Goal: Task Accomplishment & Management: Manage account settings

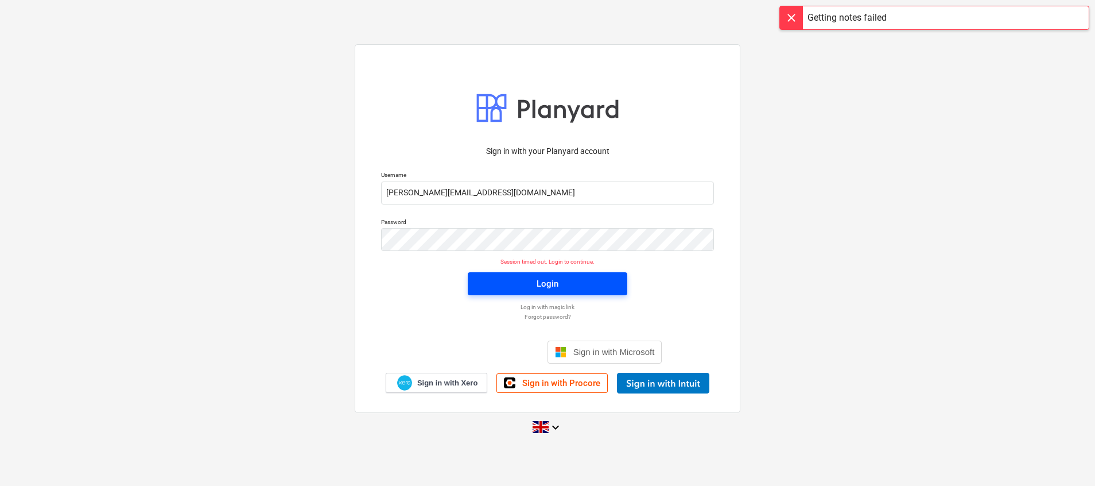
click at [555, 283] on div "Login" at bounding box center [548, 283] width 22 height 15
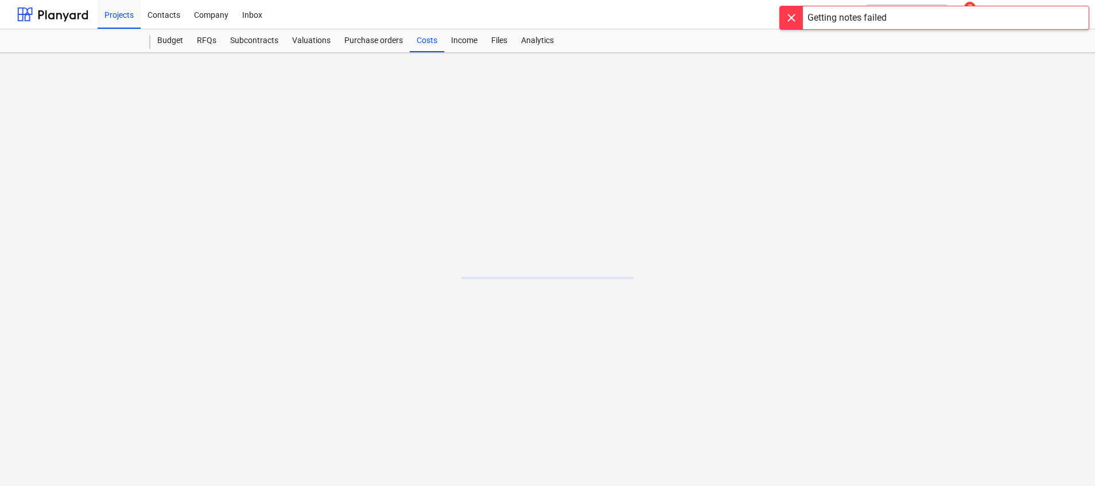
click at [791, 14] on div at bounding box center [791, 17] width 23 height 23
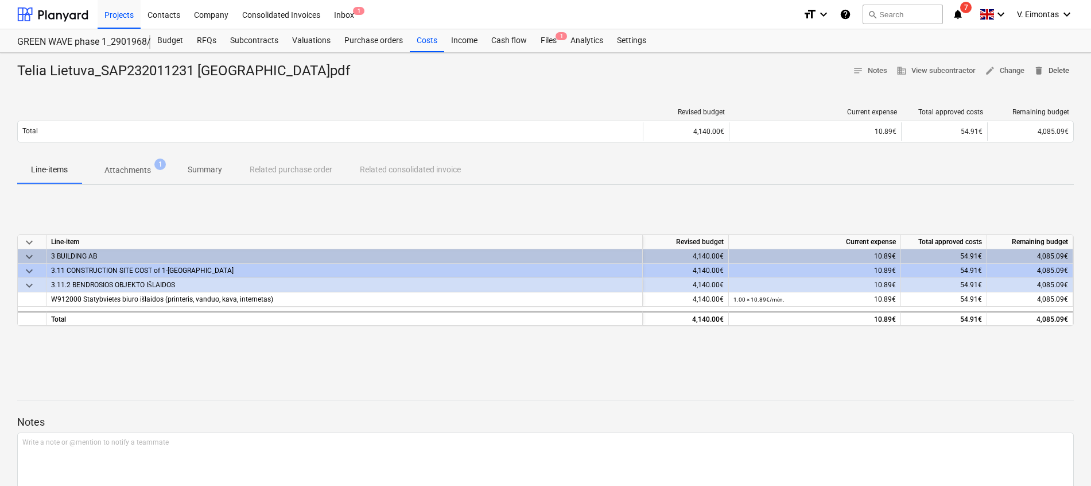
click at [1048, 69] on span "delete Delete" at bounding box center [1052, 70] width 36 height 13
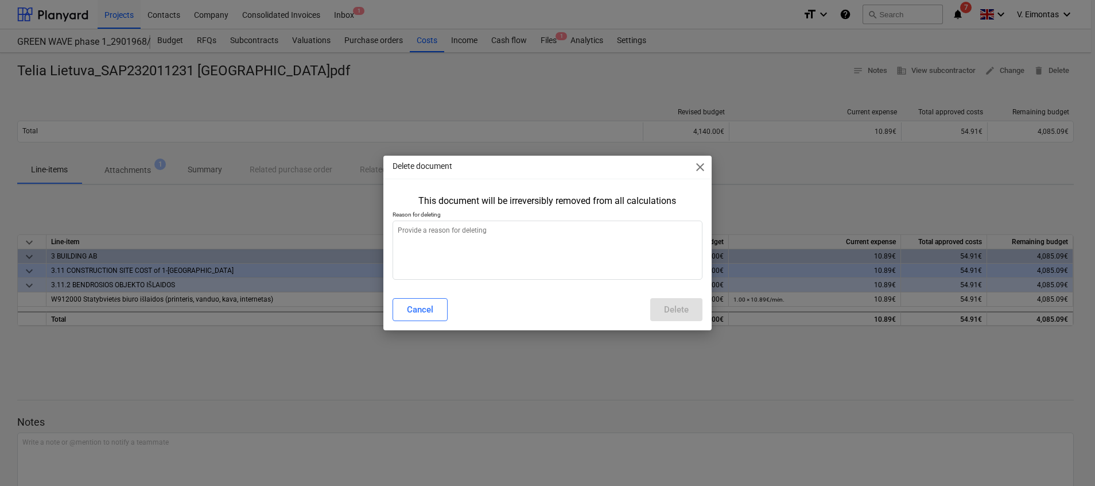
type textarea "x"
click at [597, 241] on textarea at bounding box center [548, 249] width 310 height 59
type textarea "."
type textarea "x"
type textarea "."
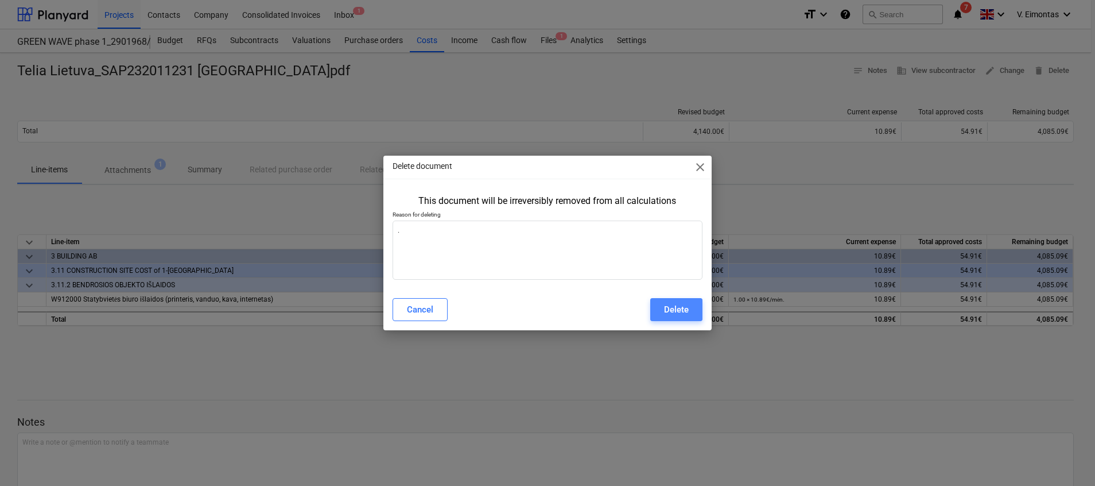
click at [666, 307] on div "Delete" at bounding box center [676, 309] width 25 height 15
type textarea "x"
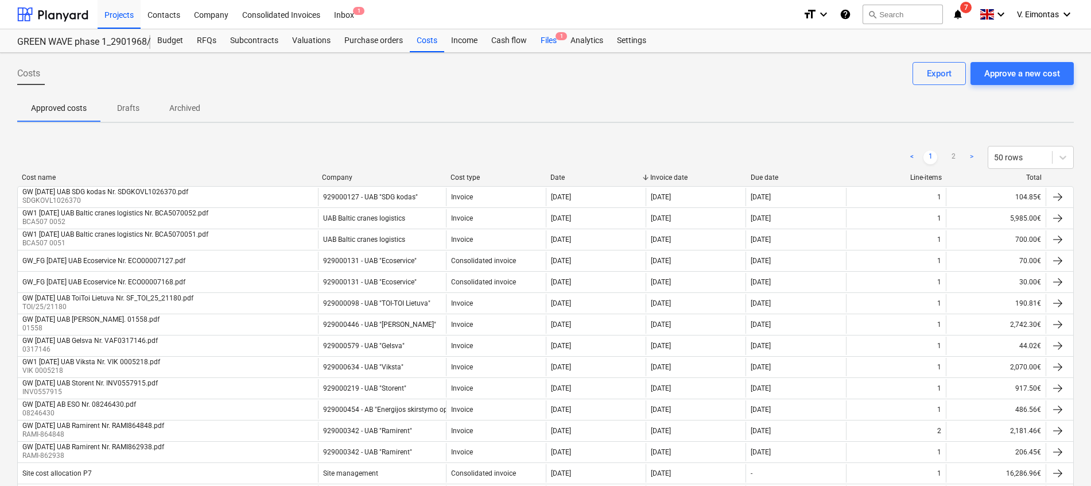
click at [550, 38] on div "Files 1" at bounding box center [549, 40] width 30 height 23
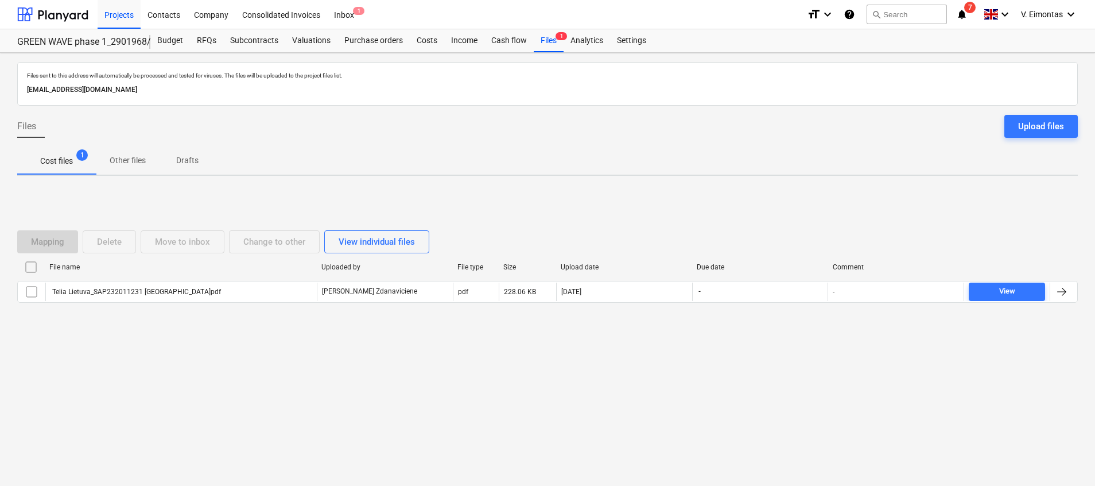
click at [28, 269] on input "checkbox" at bounding box center [31, 267] width 18 height 18
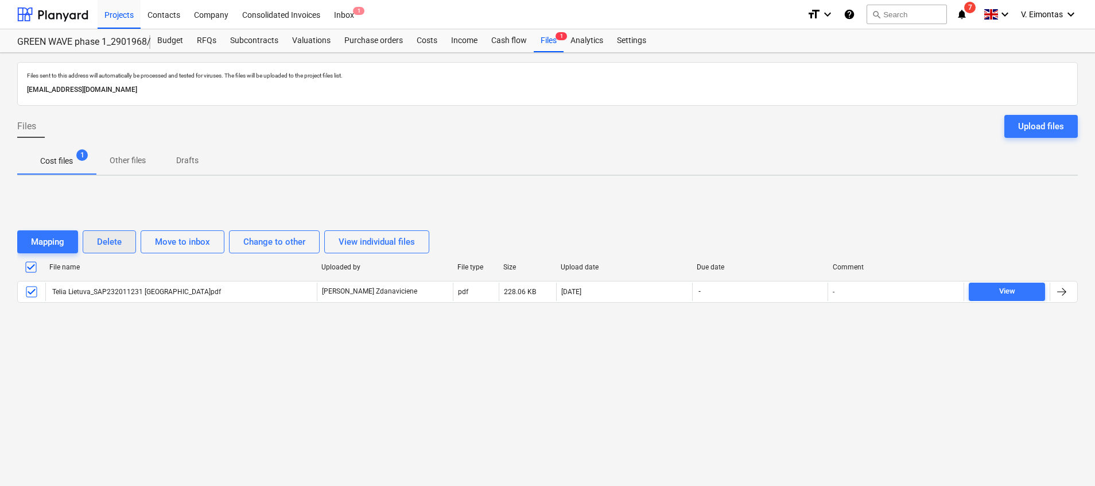
click at [118, 236] on div "Delete" at bounding box center [109, 241] width 25 height 15
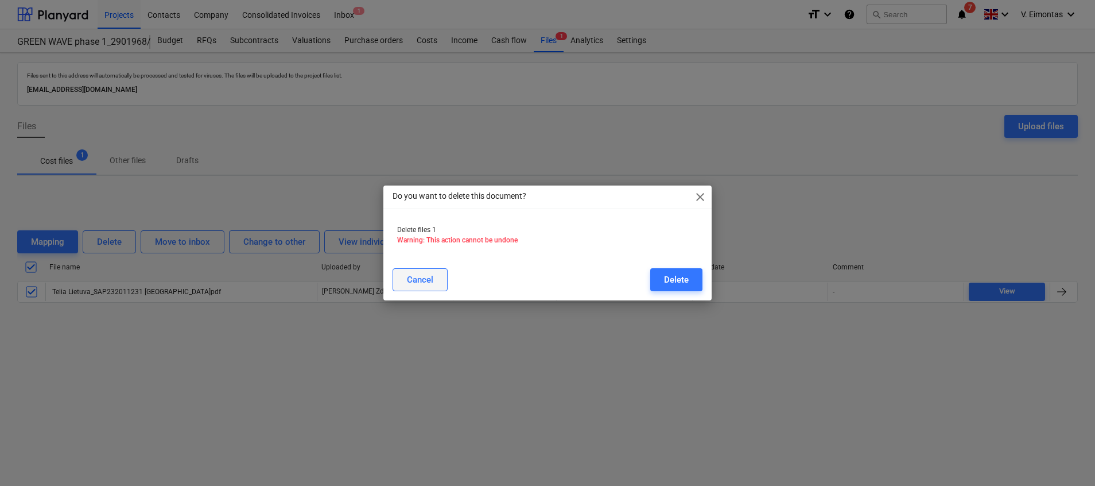
click at [417, 281] on div "Cancel" at bounding box center [420, 279] width 26 height 15
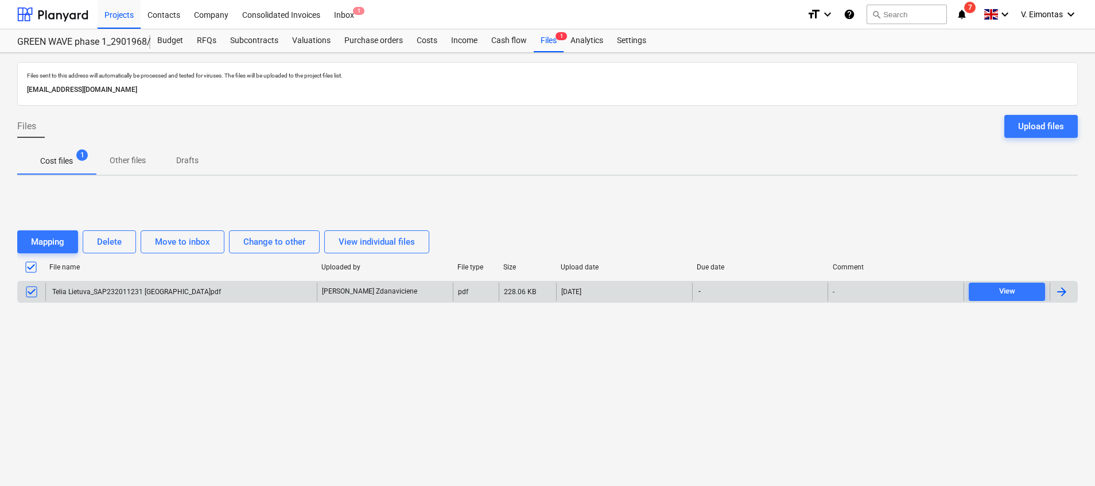
click at [300, 282] on div "Telia Lietuva_SAP232011231 [GEOGRAPHIC_DATA]pdf" at bounding box center [181, 291] width 272 height 18
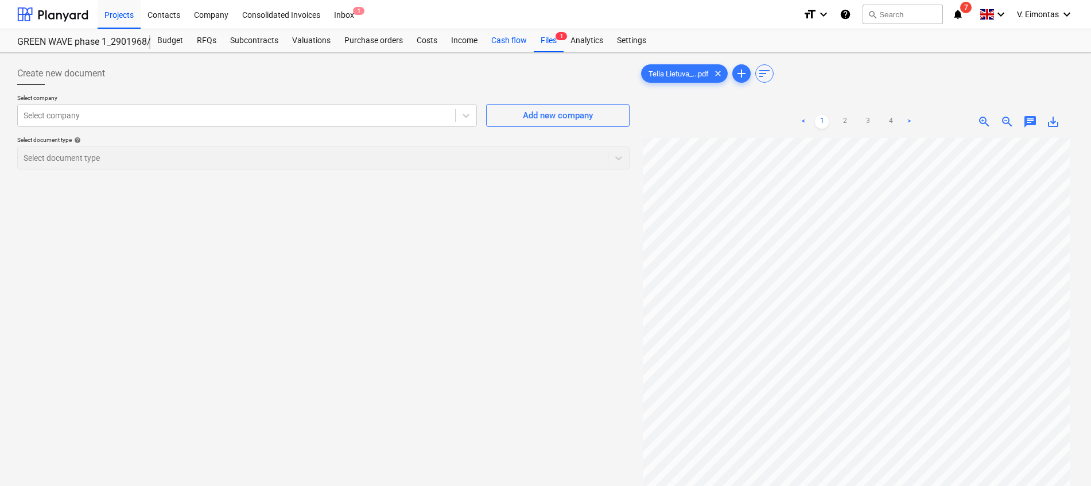
click at [528, 36] on div "Cash flow" at bounding box center [508, 40] width 49 height 23
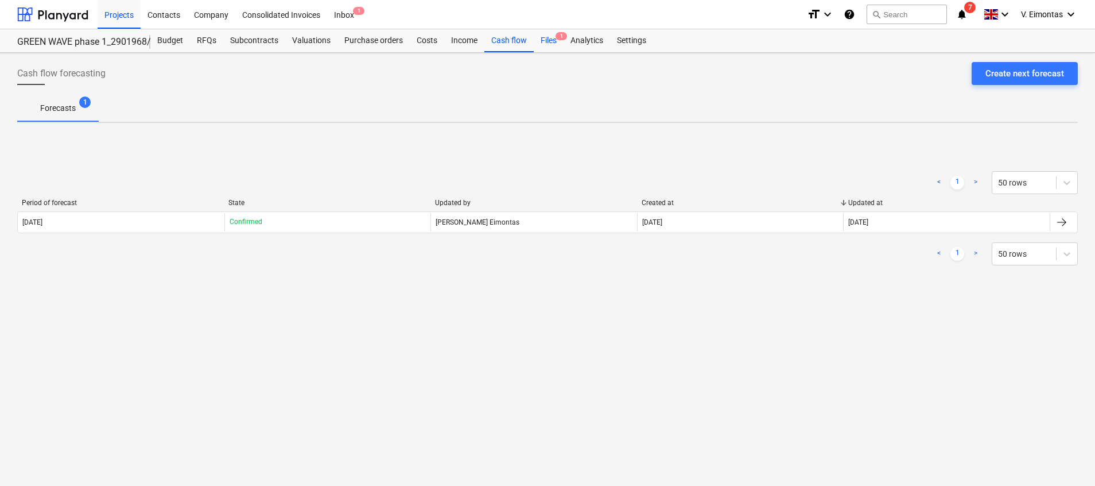
click at [556, 34] on span "1" at bounding box center [561, 36] width 11 height 8
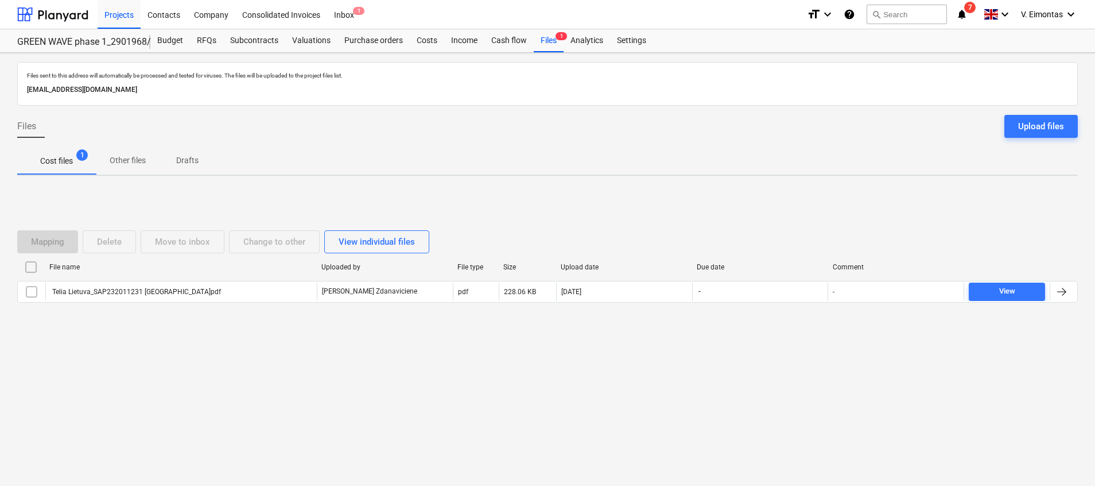
click at [34, 266] on input "checkbox" at bounding box center [31, 267] width 18 height 18
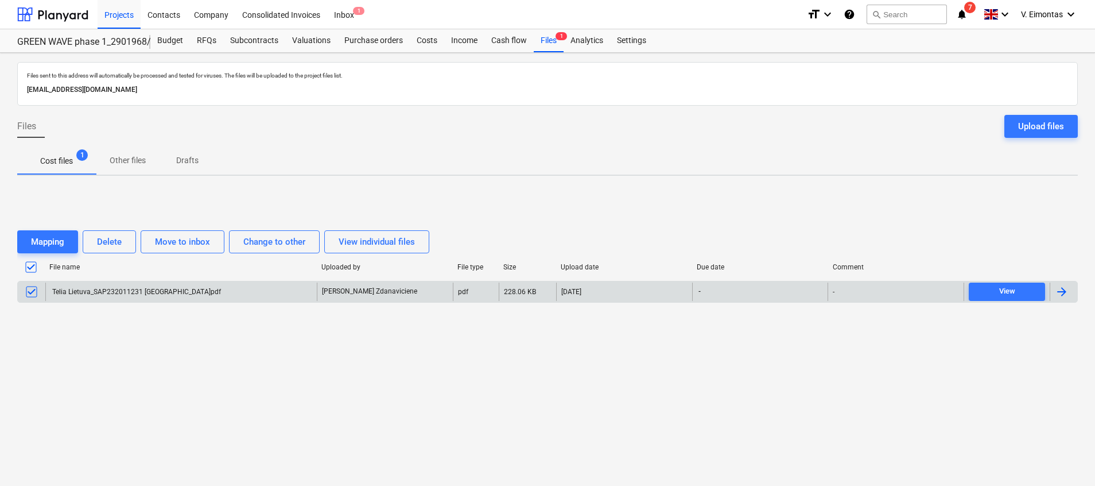
click at [32, 295] on input "checkbox" at bounding box center [31, 291] width 18 height 18
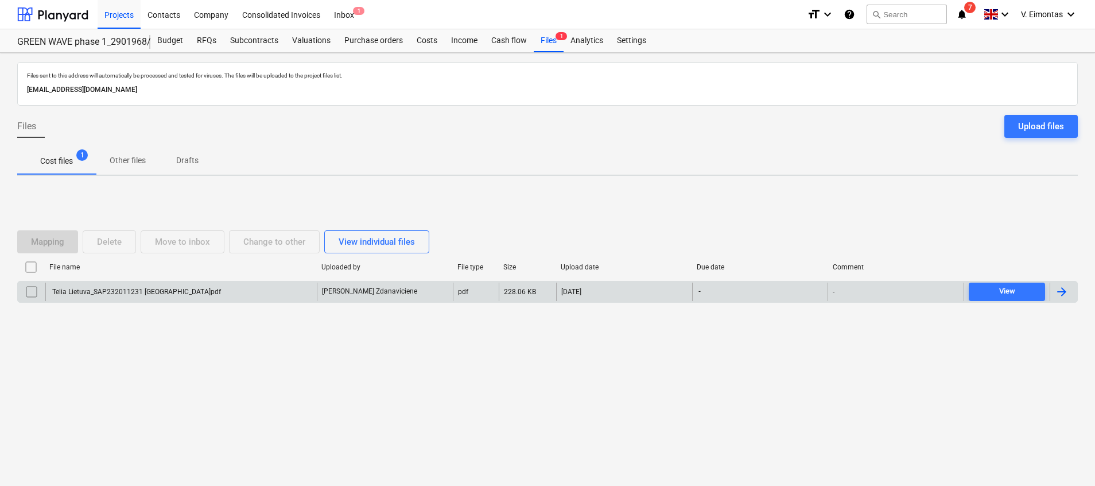
click at [36, 271] on input "checkbox" at bounding box center [31, 267] width 18 height 18
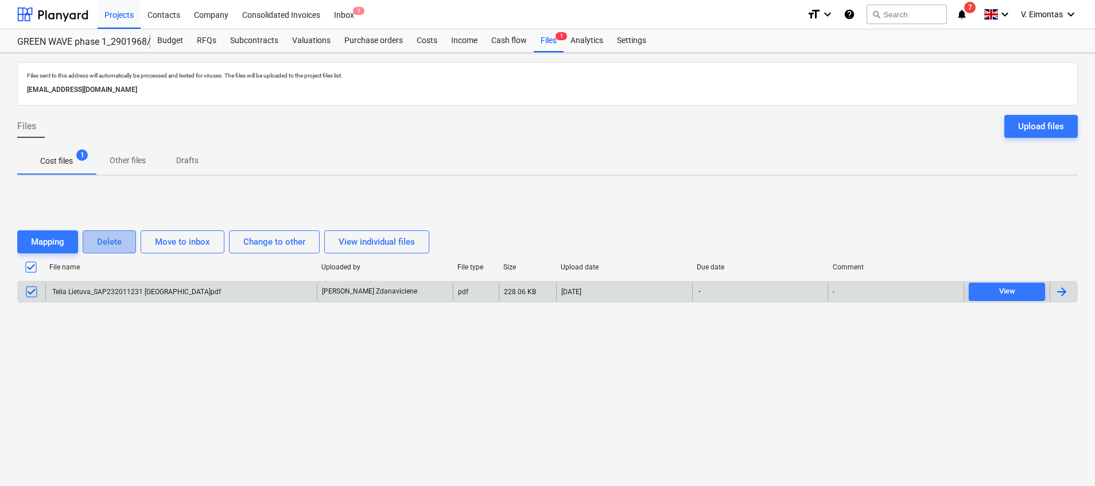
click at [99, 245] on div "Delete" at bounding box center [109, 241] width 25 height 15
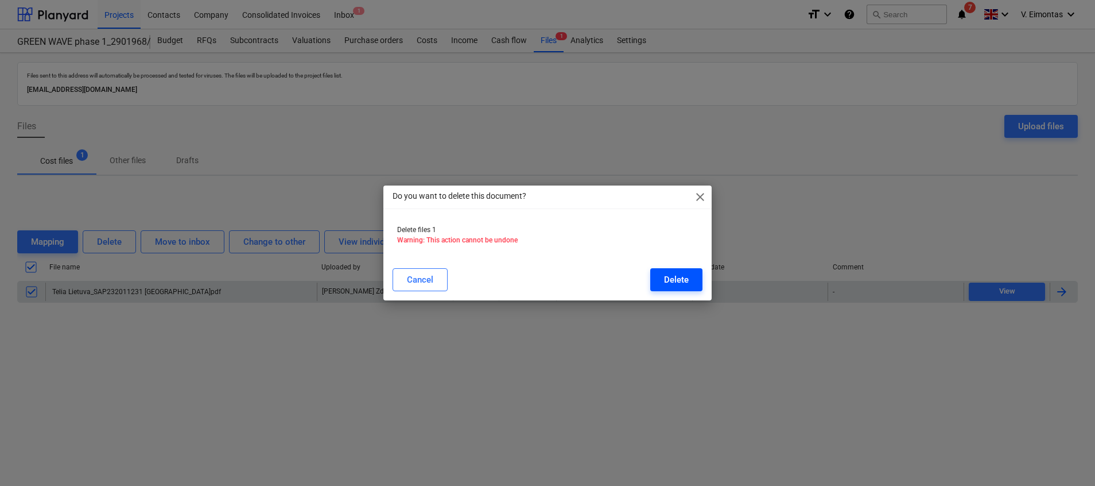
click at [681, 278] on div "Delete" at bounding box center [676, 279] width 25 height 15
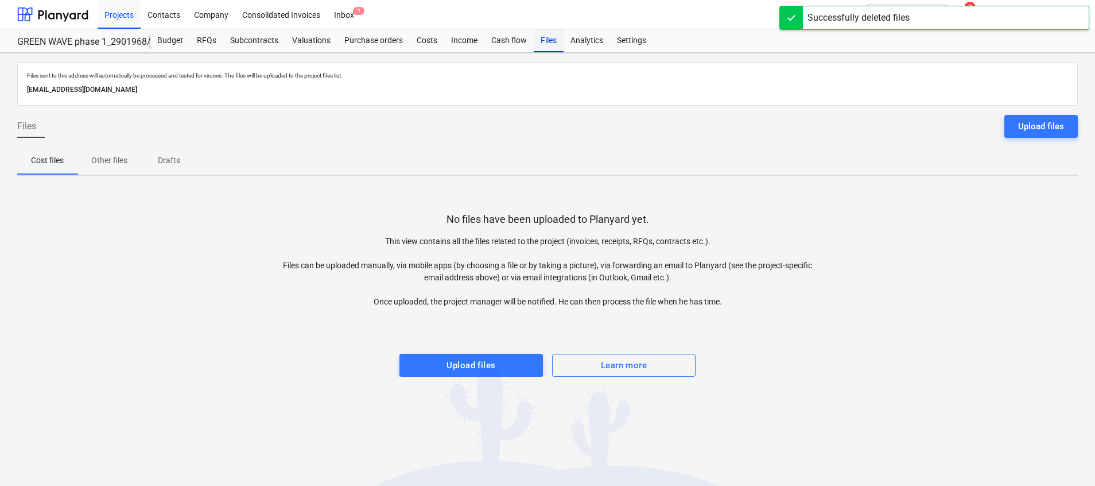
click at [542, 44] on div "Files" at bounding box center [549, 40] width 30 height 23
click at [464, 358] on div "Upload files" at bounding box center [471, 365] width 49 height 15
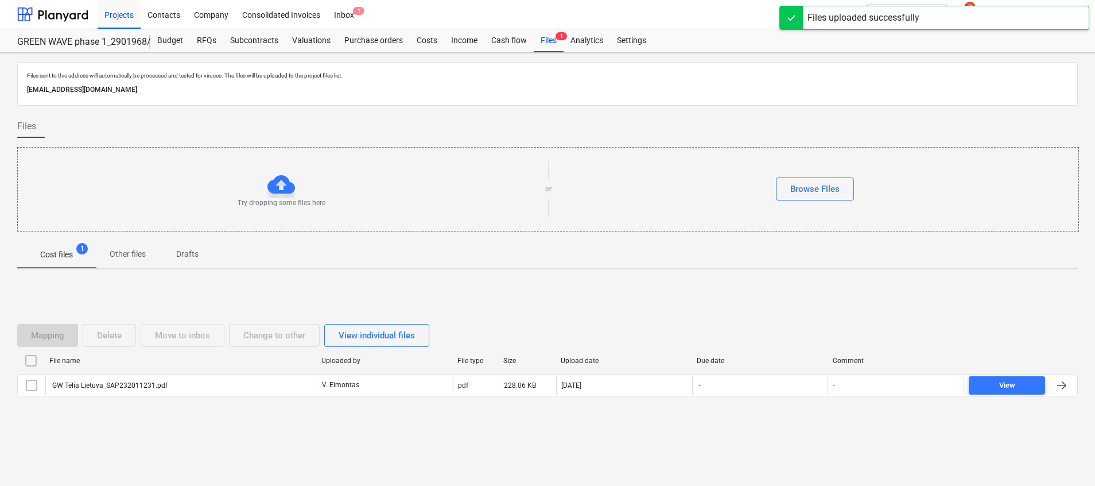
click at [199, 397] on div "Mapping Delete Move to inbox Change to other View individual files File name Up…" at bounding box center [547, 364] width 1061 height 109
click at [199, 397] on div "File name Uploaded by File type Size Upload date Due date Comment GW Telia Liet…" at bounding box center [547, 375] width 1061 height 49
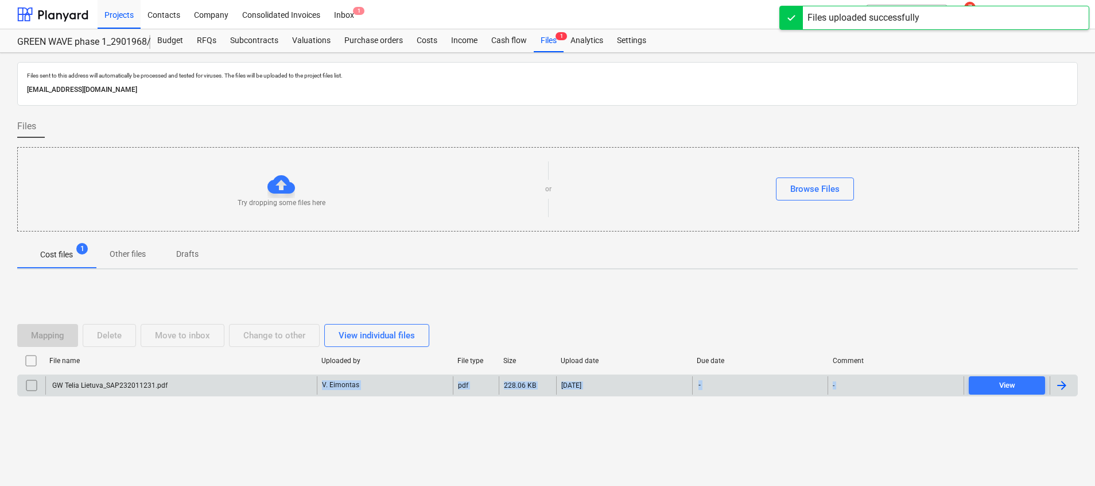
click at [198, 387] on div "GW Telia Lietuva_SAP232011231.pdf" at bounding box center [181, 385] width 272 height 18
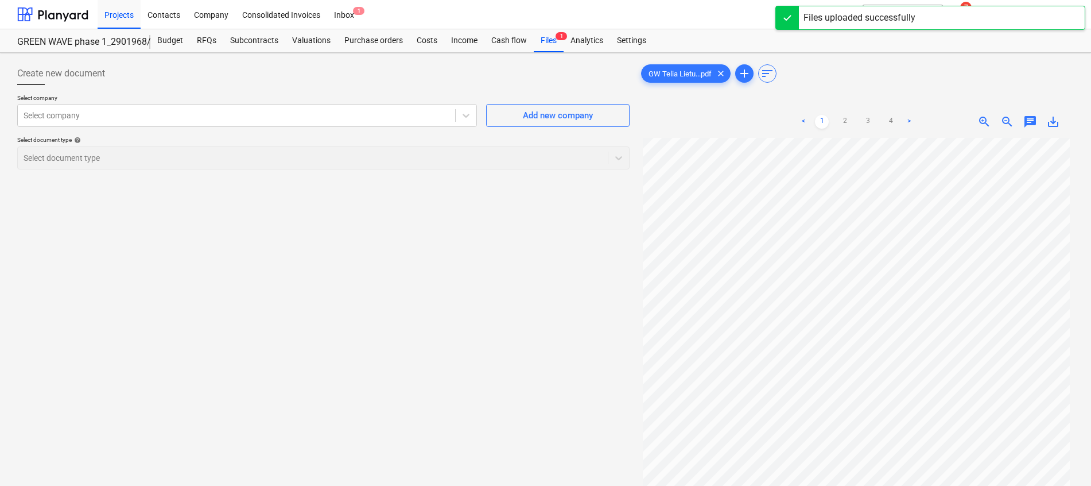
click at [232, 147] on div "Select document type help Select document type" at bounding box center [323, 152] width 612 height 33
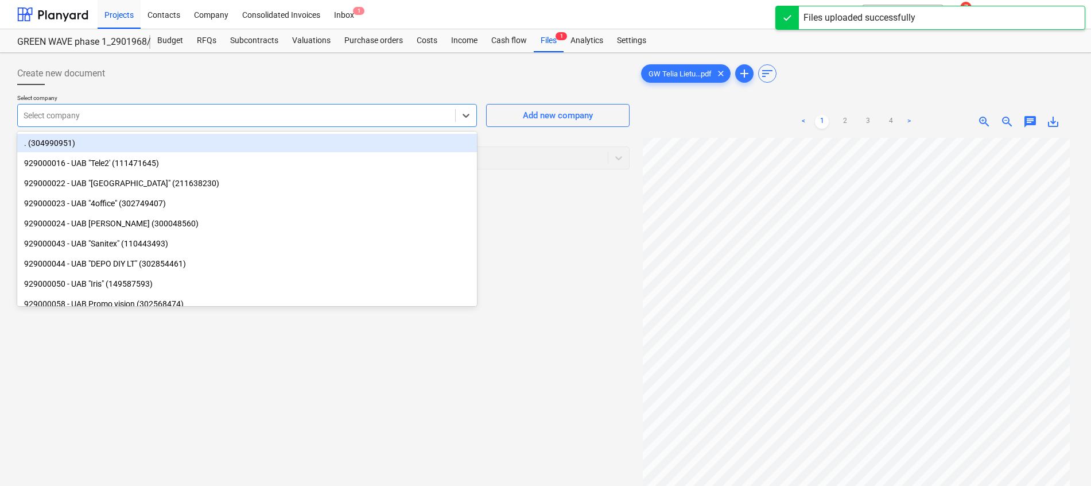
click at [336, 121] on div at bounding box center [237, 115] width 426 height 11
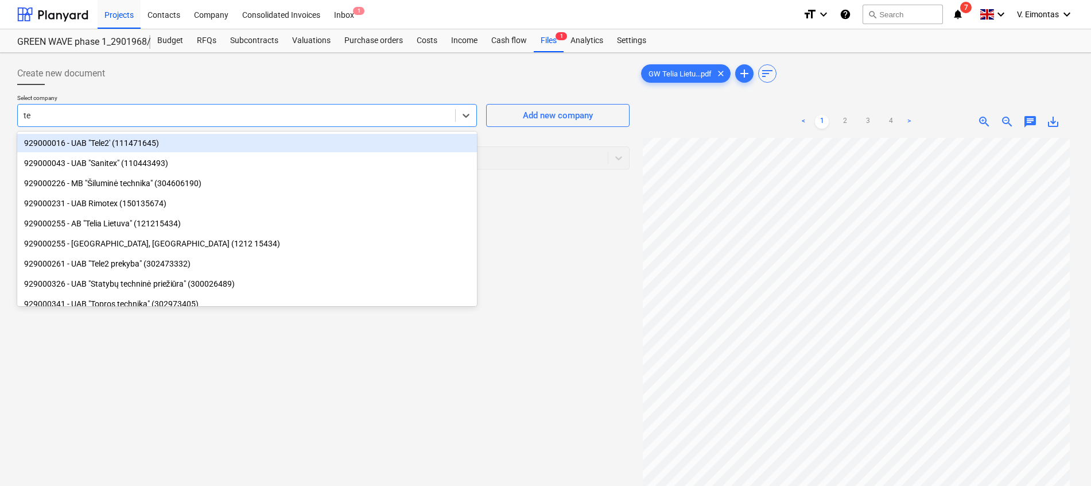
type input "tel"
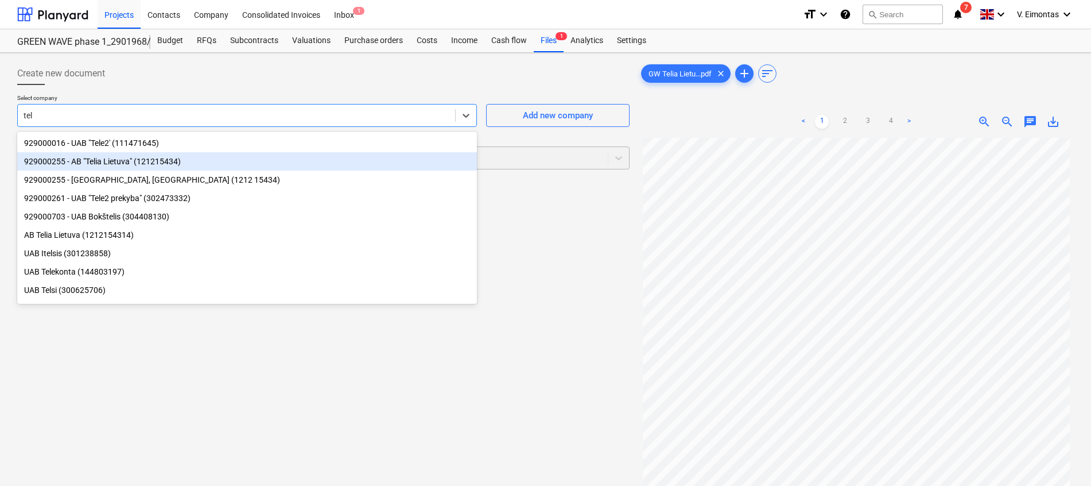
click at [90, 163] on div "929000255 - AB "Telia Lietuva" (121215434)" at bounding box center [247, 161] width 460 height 18
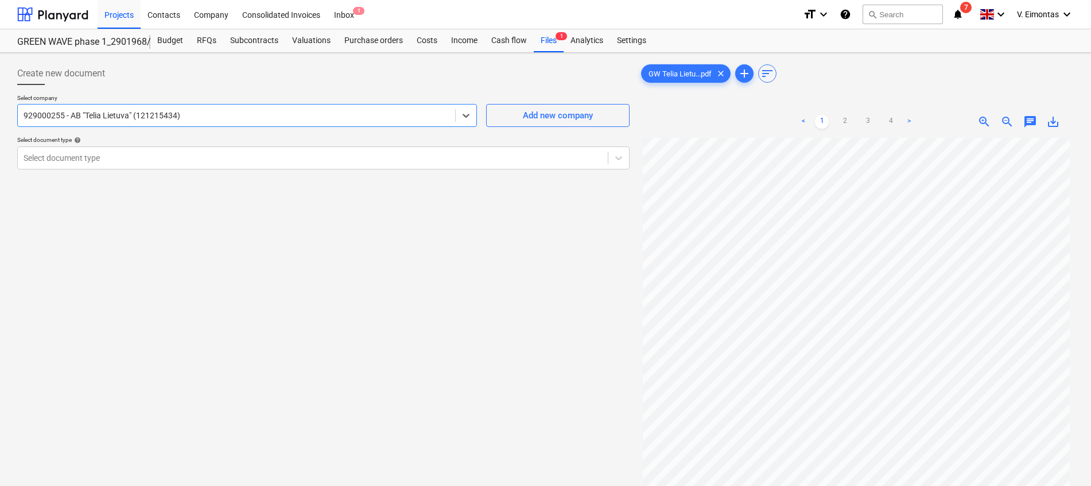
click at [406, 242] on div "Create new document Select company option 929000255 - AB "Telia Lietuva" (12121…" at bounding box center [324, 326] width 622 height 538
click at [424, 285] on div "Create new document Select company 929000255 - AB "Telia Lietuva" (121215434) A…" at bounding box center [324, 326] width 622 height 538
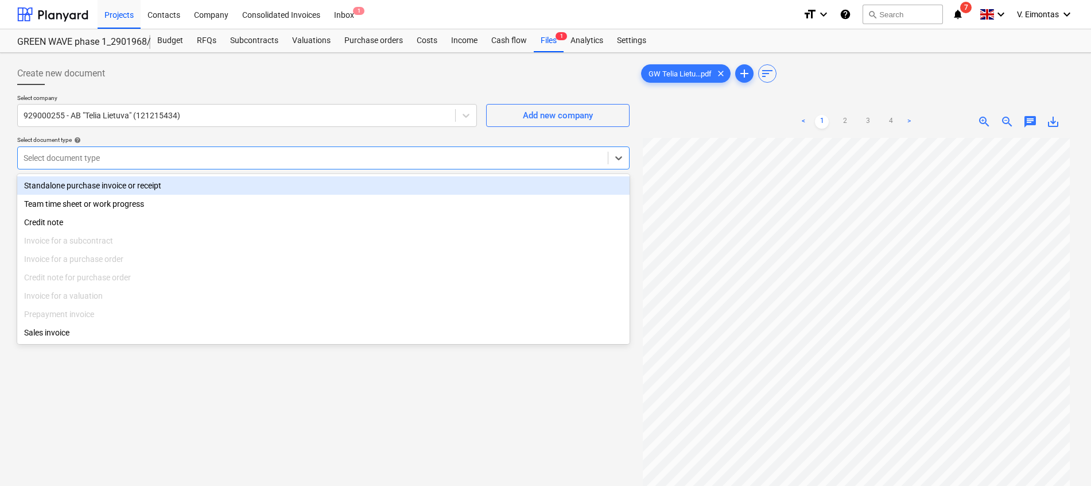
click at [338, 154] on div at bounding box center [313, 157] width 579 height 11
click at [79, 183] on div "Standalone purchase invoice or receipt" at bounding box center [323, 185] width 612 height 18
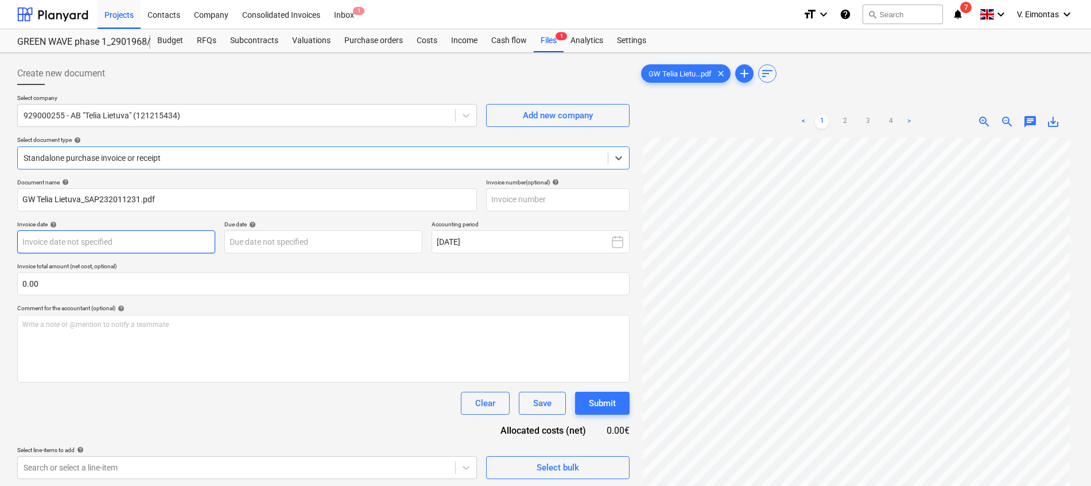
click at [96, 232] on body "Projects Contacts Company Consolidated Invoices Inbox 1 format_size keyboard_ar…" at bounding box center [545, 243] width 1091 height 486
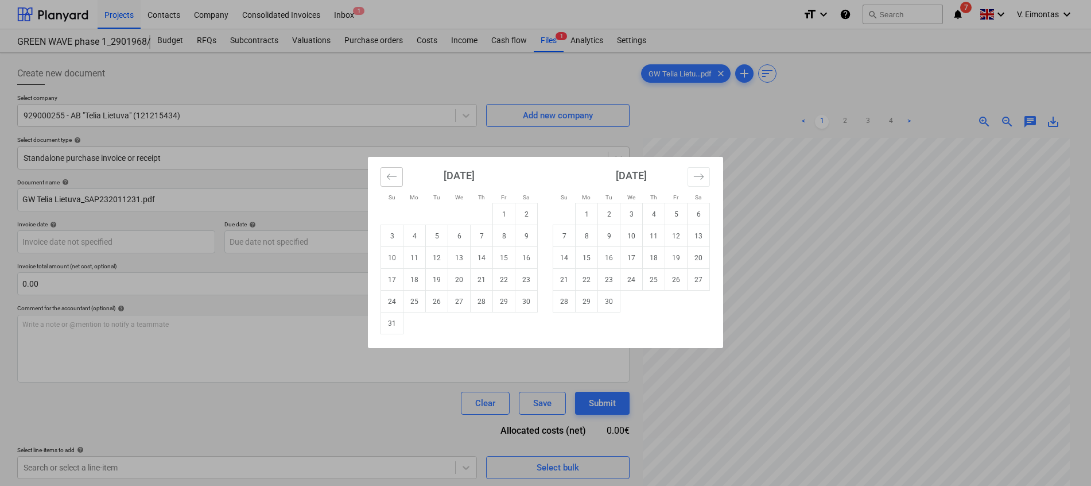
click at [391, 176] on icon "Move backward to switch to the previous month." at bounding box center [391, 176] width 11 height 11
click at [480, 301] on td "31" at bounding box center [482, 301] width 22 height 22
type input "[DATE]"
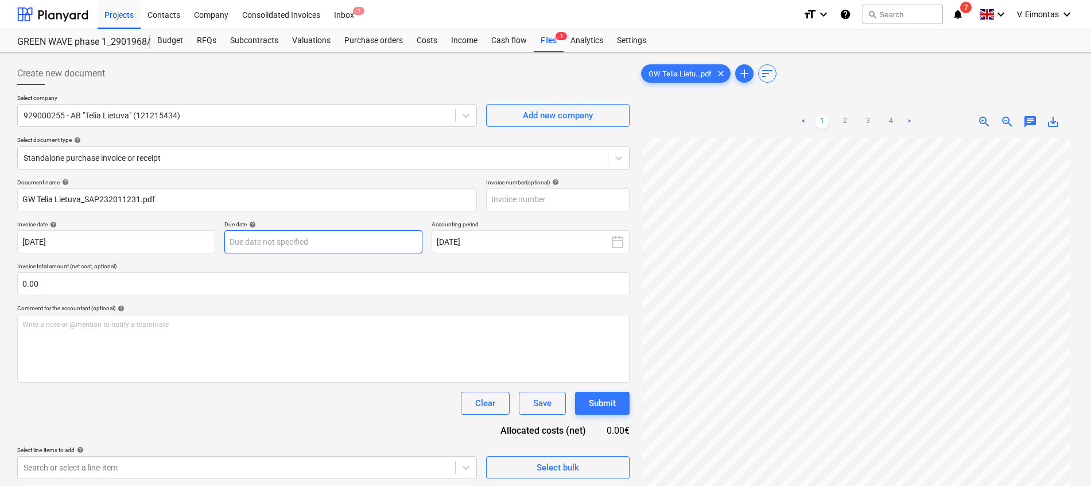
click at [354, 242] on body "Projects Contacts Company Consolidated Invoices Inbox 1 format_size keyboard_ar…" at bounding box center [545, 243] width 1091 height 486
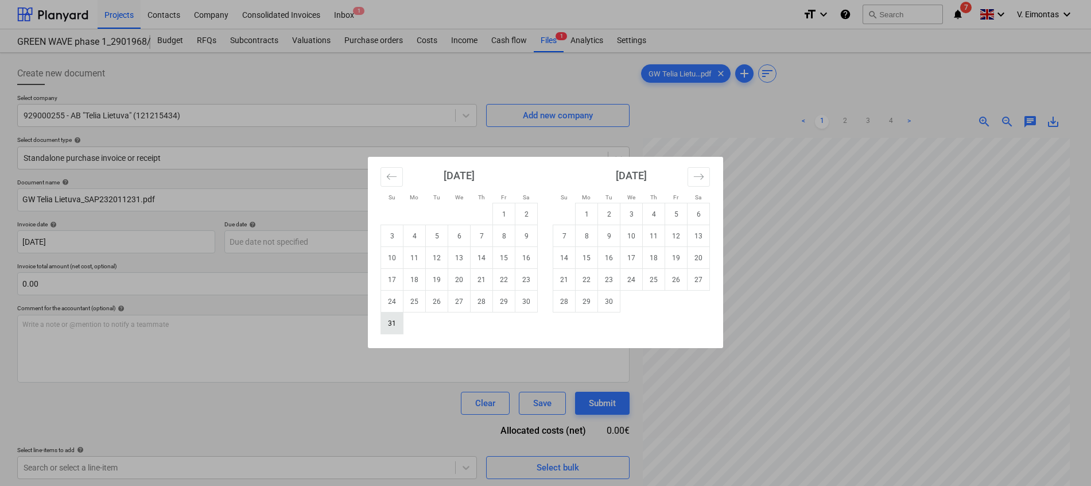
click at [396, 320] on td "31" at bounding box center [392, 323] width 22 height 22
type input "[DATE]"
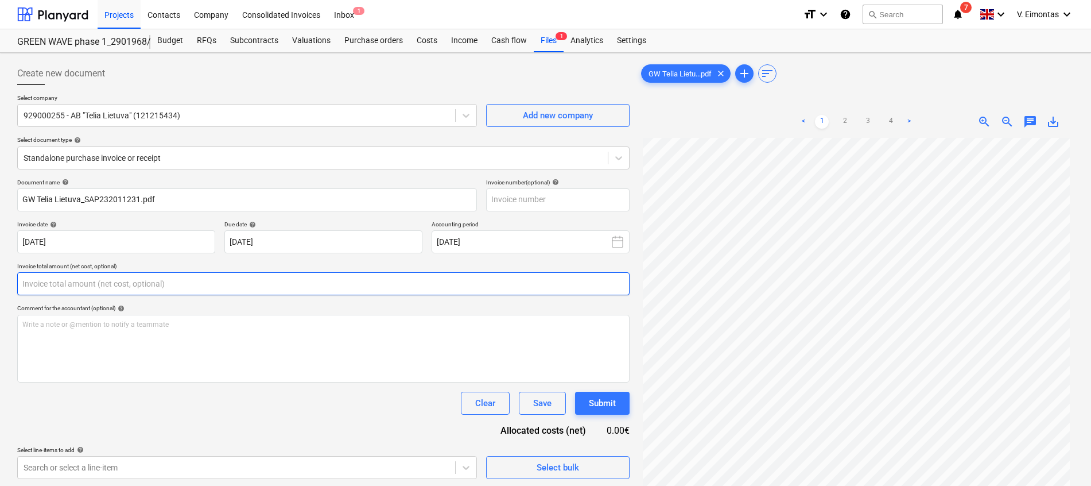
click at [257, 278] on input "text" at bounding box center [323, 283] width 612 height 23
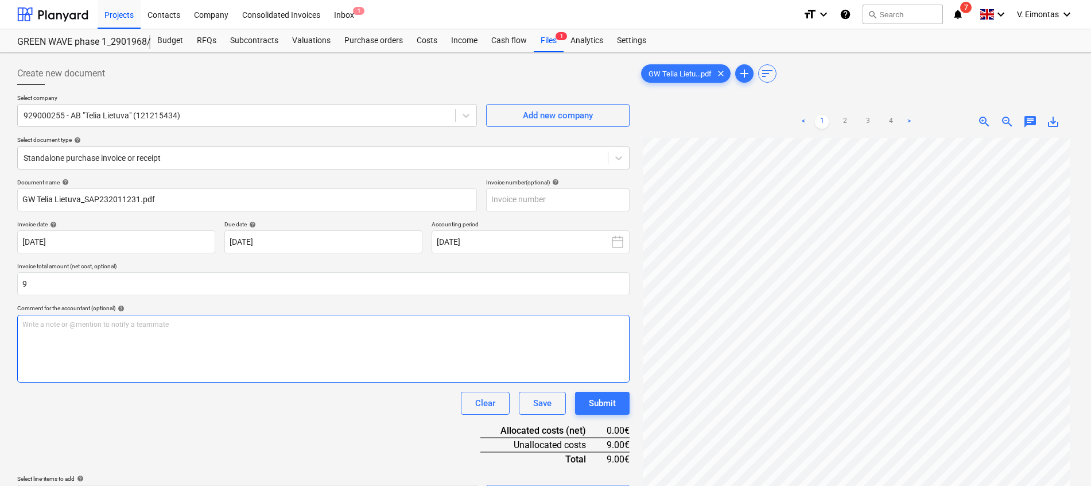
type input "9.00"
click at [251, 332] on div "Write a note or @mention to notify a teammate [PERSON_NAME]" at bounding box center [323, 349] width 612 height 68
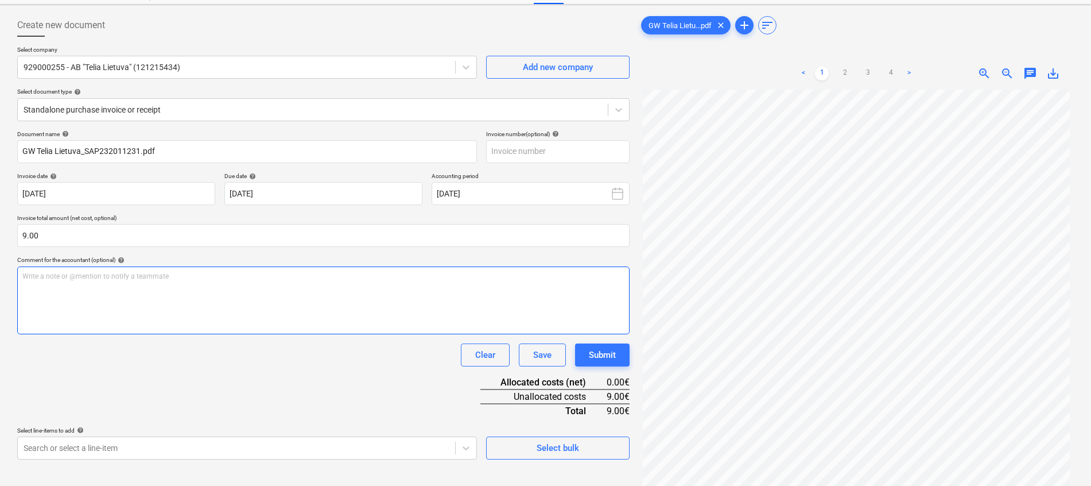
scroll to position [86, 0]
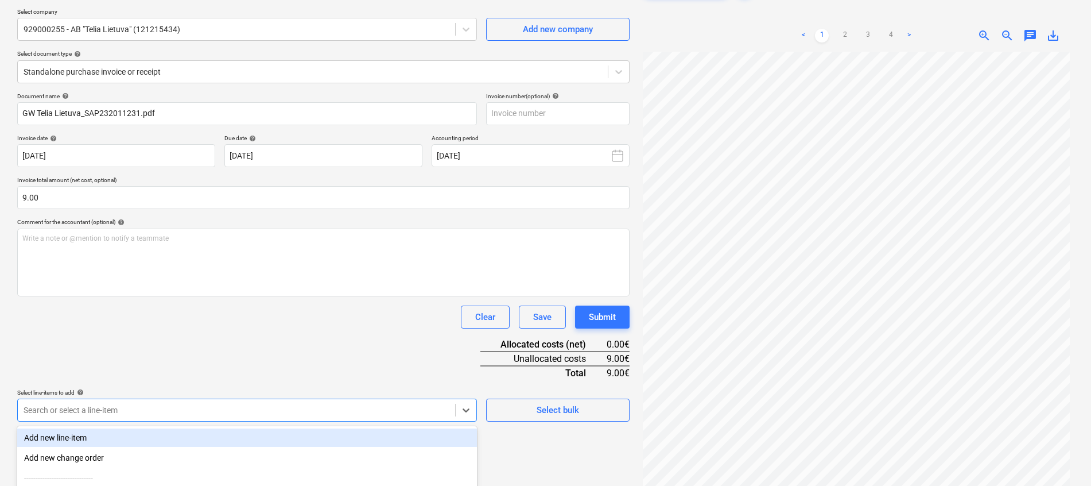
click at [239, 400] on body "Projects Contacts Company Consolidated Invoices Inbox 1 format_size keyboard_ar…" at bounding box center [545, 157] width 1091 height 486
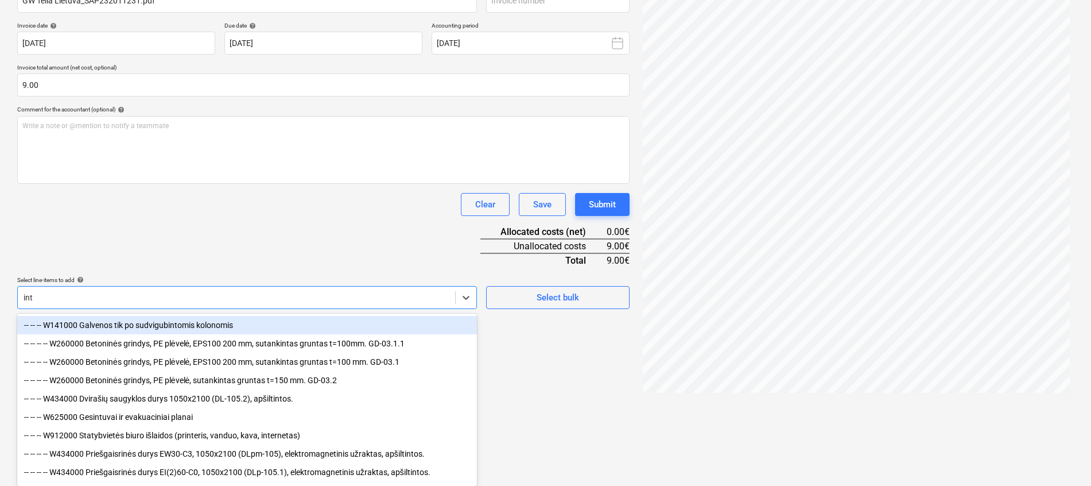
scroll to position [115, 0]
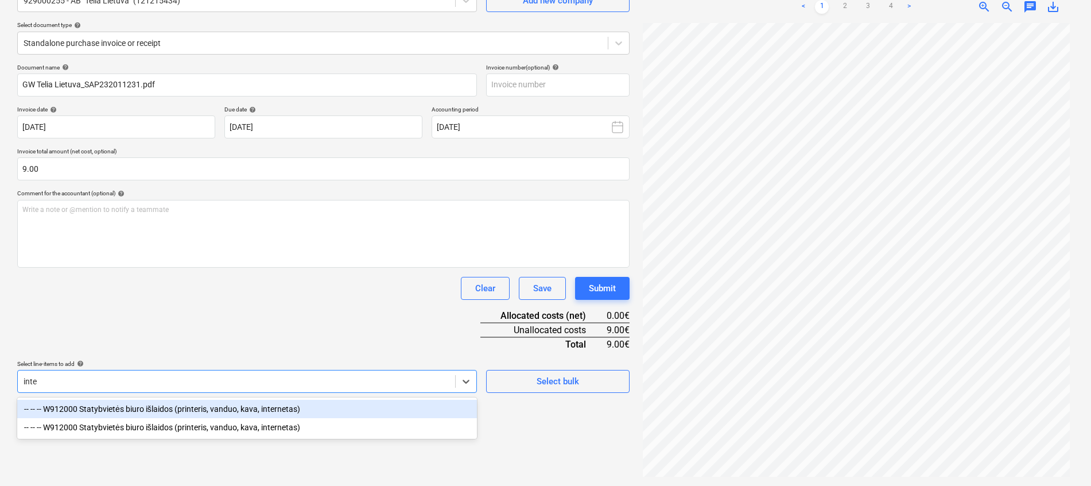
type input "inter"
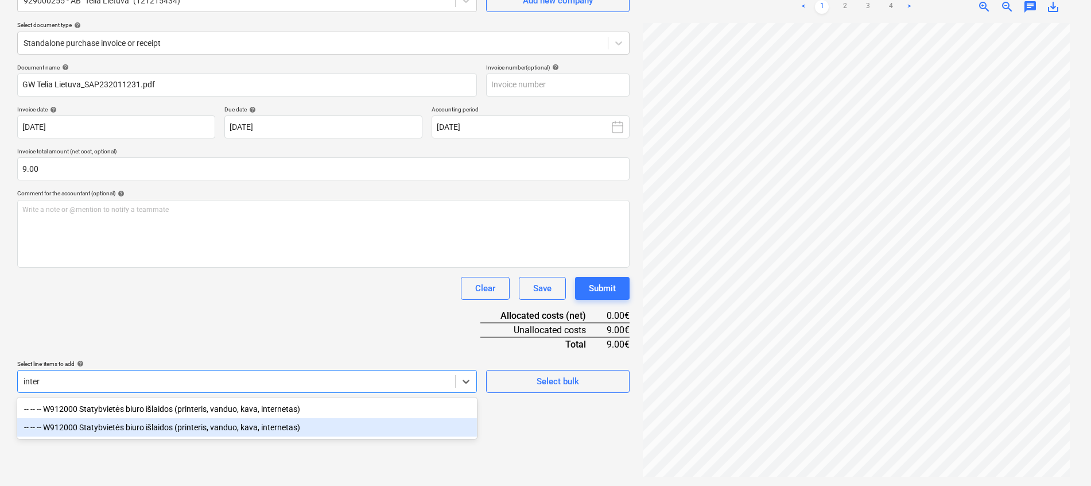
click at [238, 421] on div "-- -- -- W912000 Statybvietės biuro išlaidos (printeris, vanduo, kava, internet…" at bounding box center [247, 427] width 460 height 18
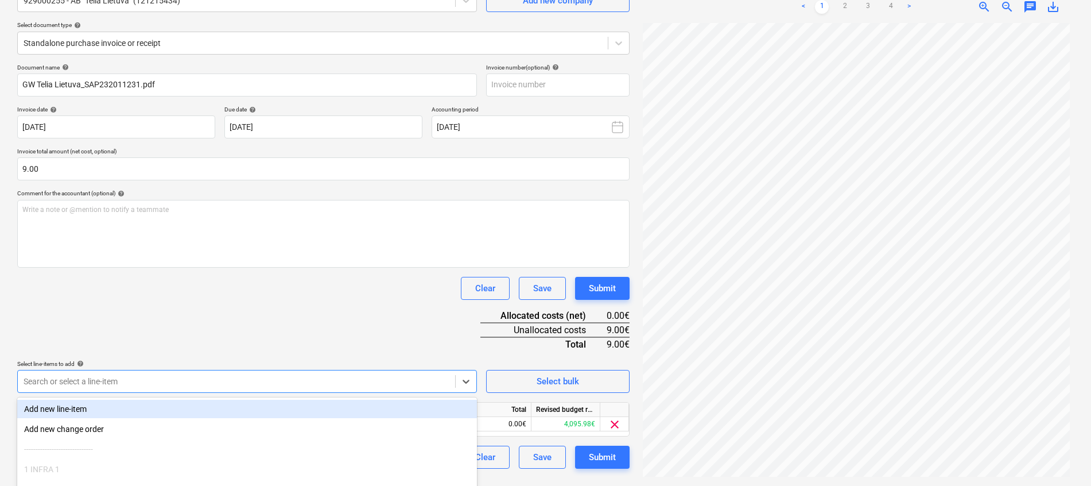
click at [405, 297] on div "Clear Save Submit" at bounding box center [323, 288] width 612 height 23
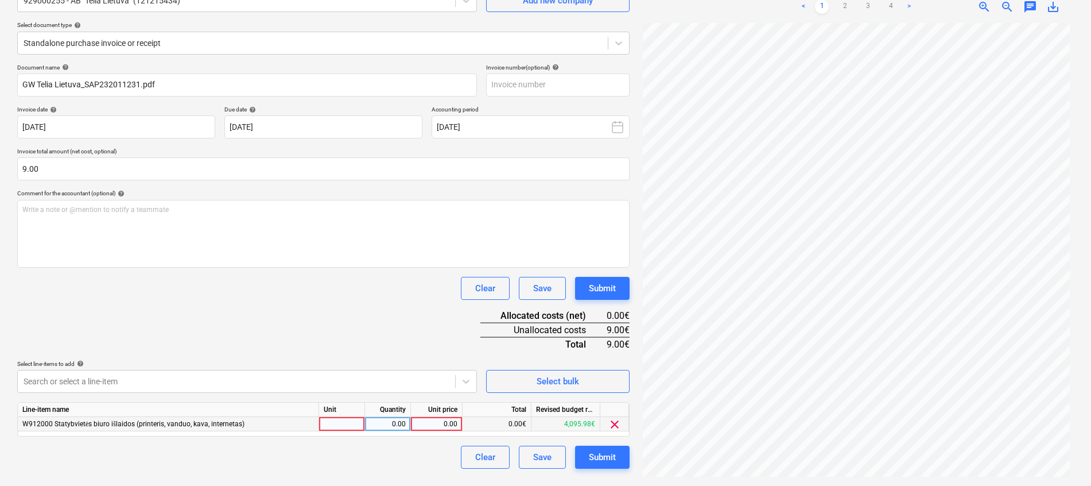
click at [351, 419] on div at bounding box center [342, 424] width 46 height 14
type input "mėn."
type input "1"
click at [402, 321] on div "Document name help GW Telia Lietuva_SAP232011231.pdf Invoice number (optional) …" at bounding box center [323, 266] width 612 height 405
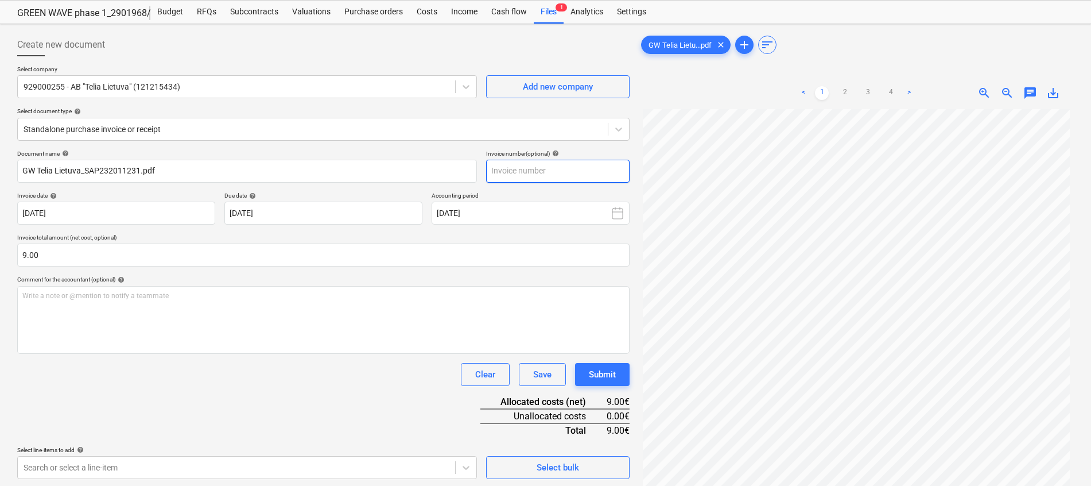
click at [540, 174] on input "text" at bounding box center [558, 171] width 144 height 23
type input "232011231"
click at [219, 418] on div "Document name help GW Telia Lietuva_SAP232011231.pdf Invoice number (optional) …" at bounding box center [323, 352] width 612 height 405
click at [619, 379] on button "Submit" at bounding box center [602, 374] width 55 height 23
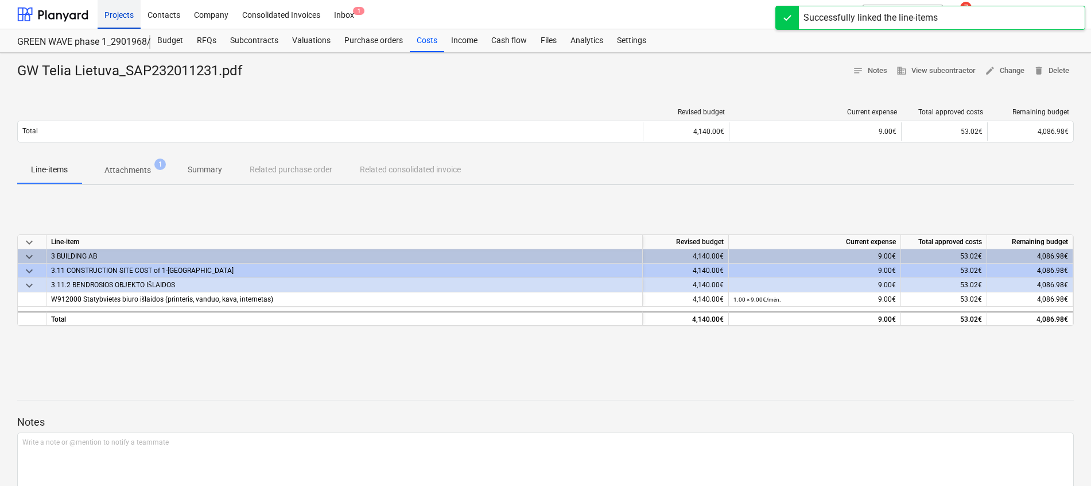
click at [122, 9] on div "Projects" at bounding box center [119, 13] width 43 height 29
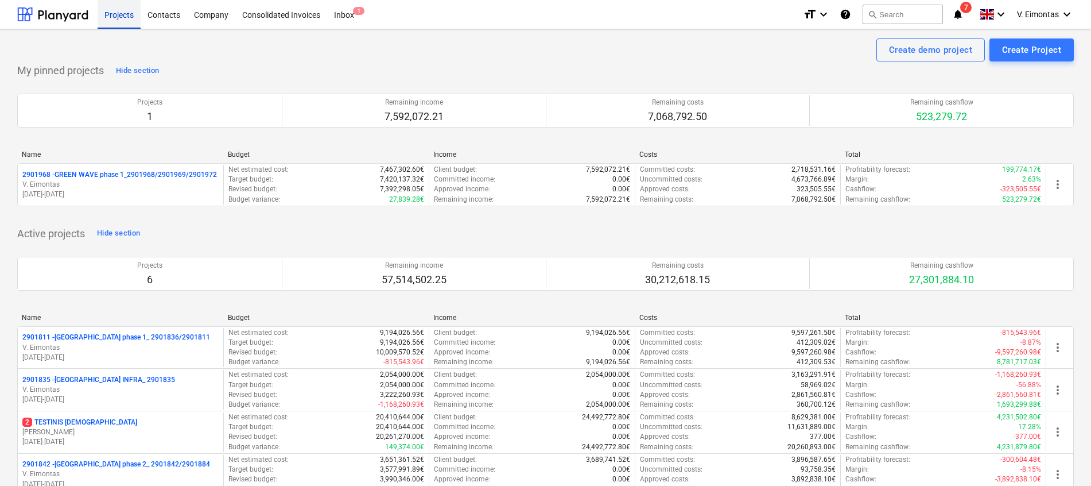
click at [109, 11] on div "Projects" at bounding box center [119, 13] width 43 height 29
click at [297, 20] on div "Consolidated Invoices" at bounding box center [281, 13] width 92 height 29
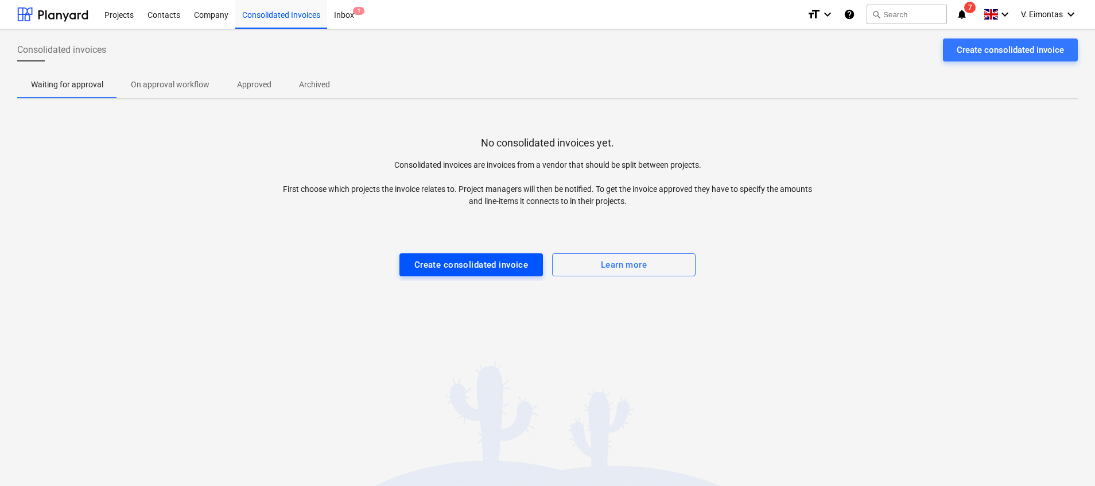
click at [511, 269] on div "Create consolidated invoice" at bounding box center [471, 264] width 114 height 15
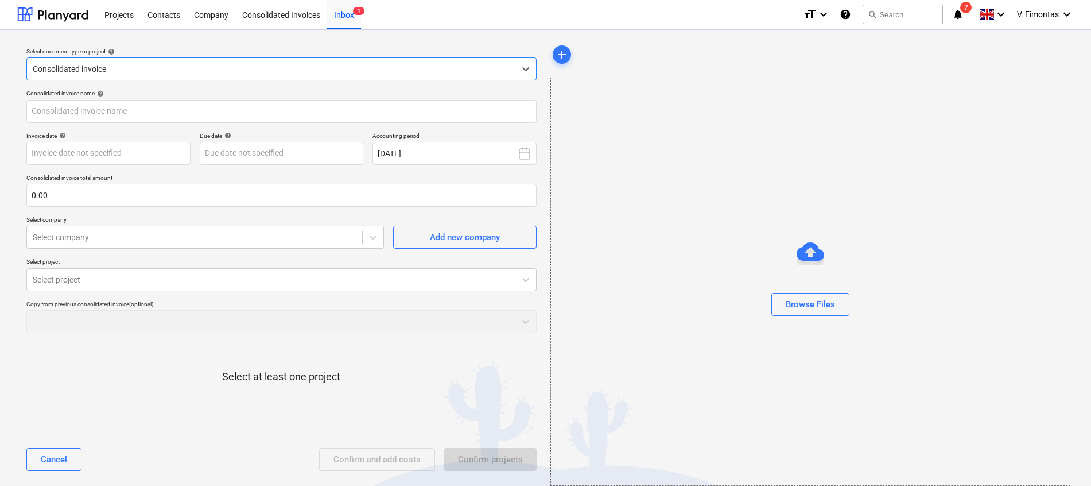
type input "invoice_2025081315760.pdf"
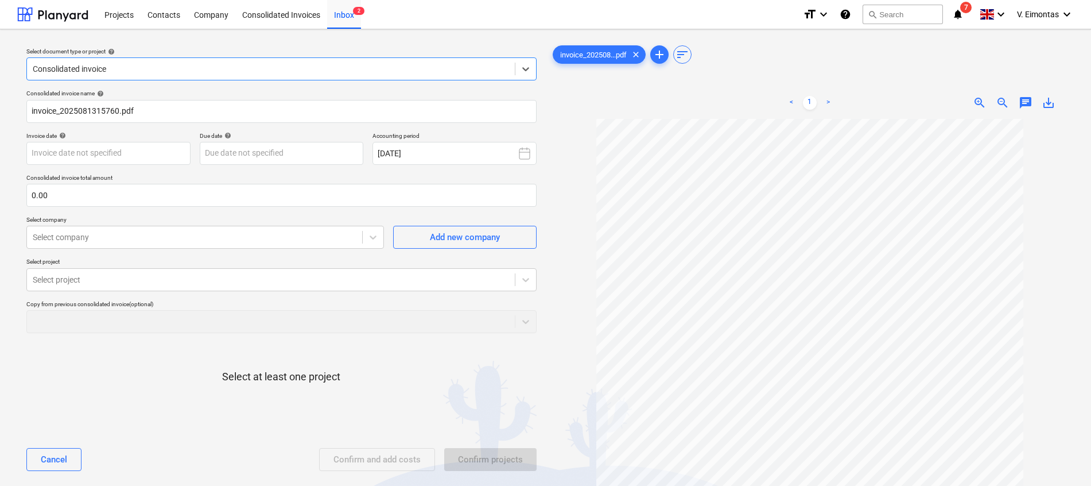
scroll to position [153, 0]
click at [131, 191] on input "text" at bounding box center [281, 195] width 510 height 23
type input "300.00"
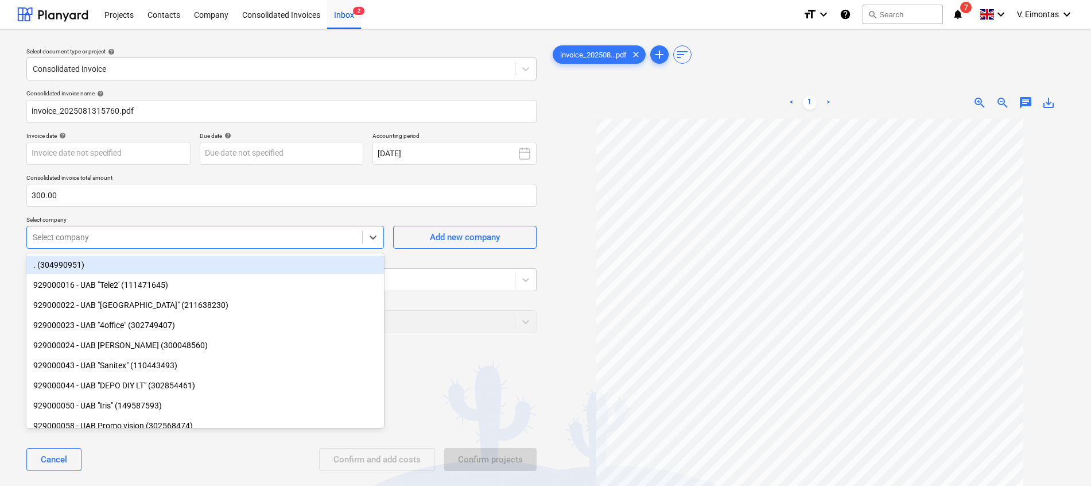
click at [131, 245] on div "Select company" at bounding box center [194, 237] width 335 height 16
type input "pl"
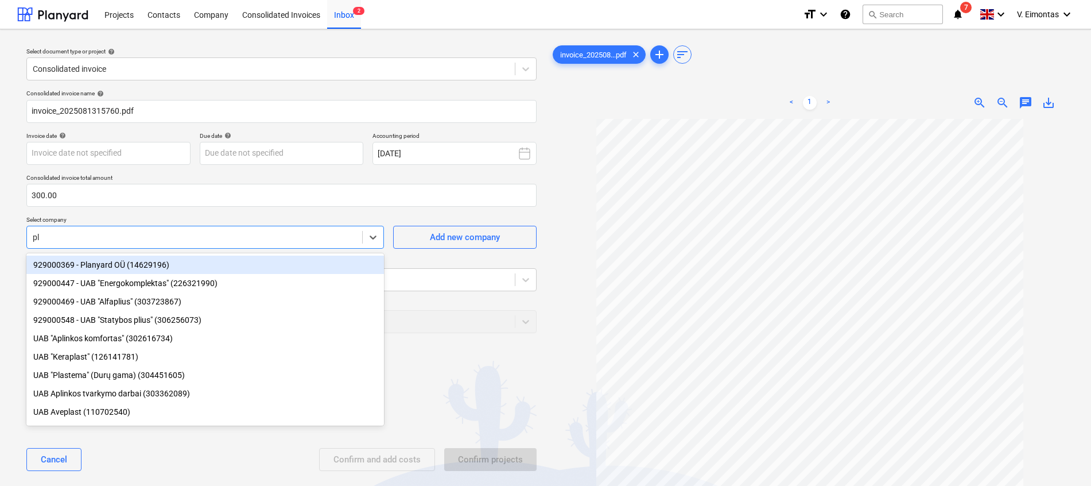
click at [135, 258] on div "929000369 - Planyard OÜ (14629196)" at bounding box center [205, 264] width 358 height 18
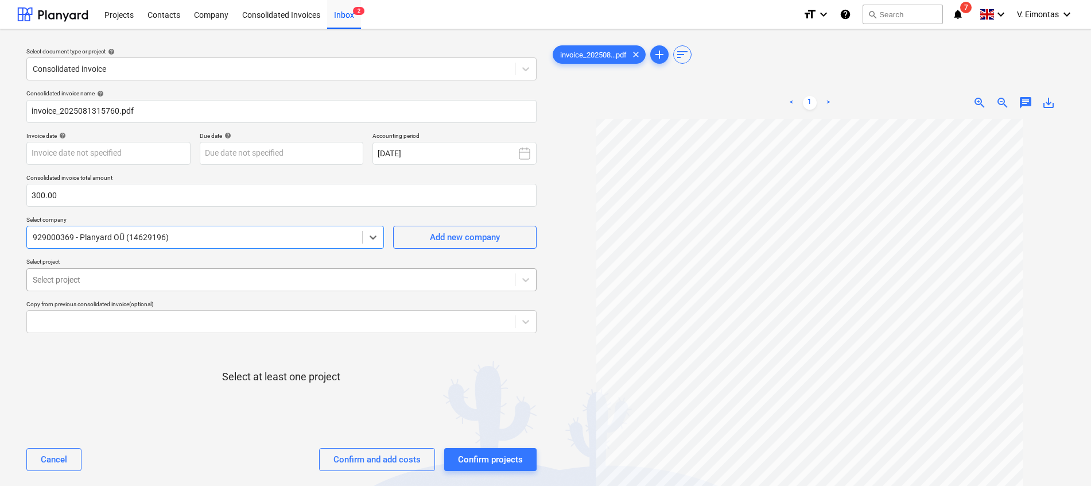
click at [135, 275] on div at bounding box center [271, 279] width 476 height 11
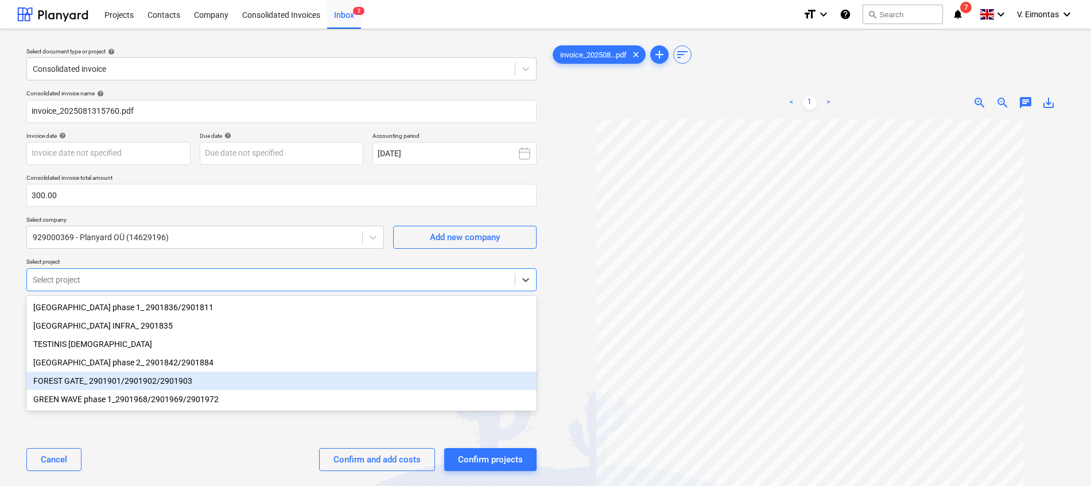
click at [91, 386] on div "FOREST GATE_ 2901901/2901902/2901903" at bounding box center [281, 380] width 510 height 18
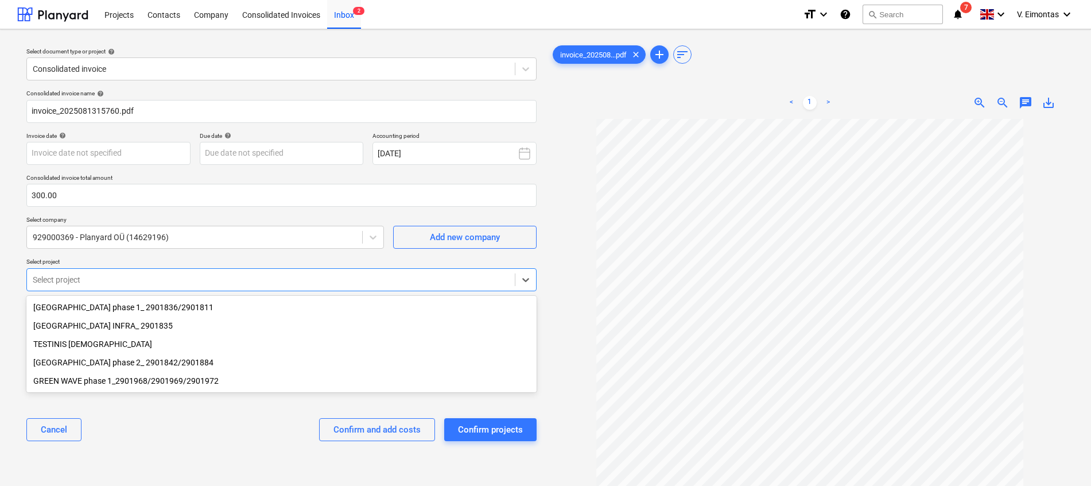
click at [117, 384] on div "GREEN WAVE phase 1_2901968/2901969/2901972" at bounding box center [281, 380] width 510 height 18
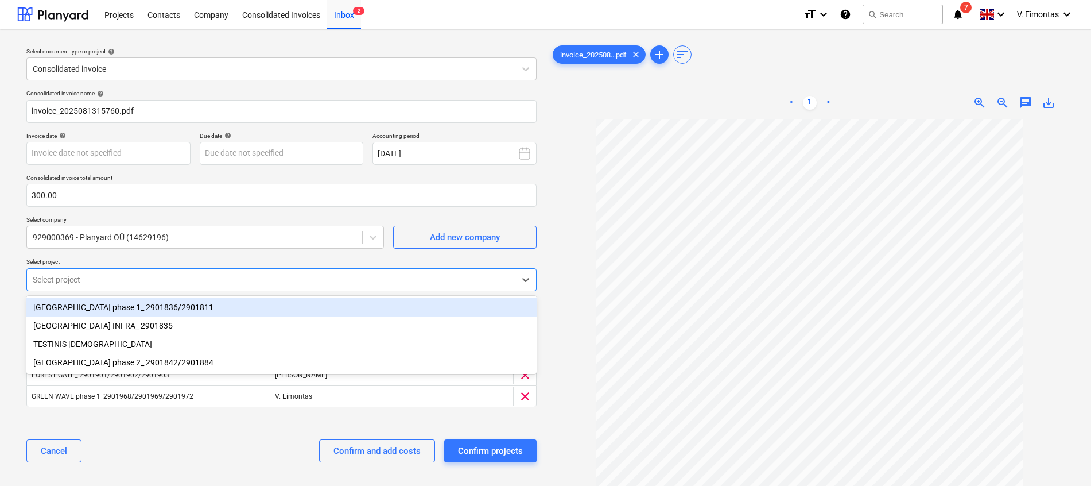
click at [200, 459] on div "Cancel Confirm and add costs Confirm projects" at bounding box center [281, 450] width 510 height 41
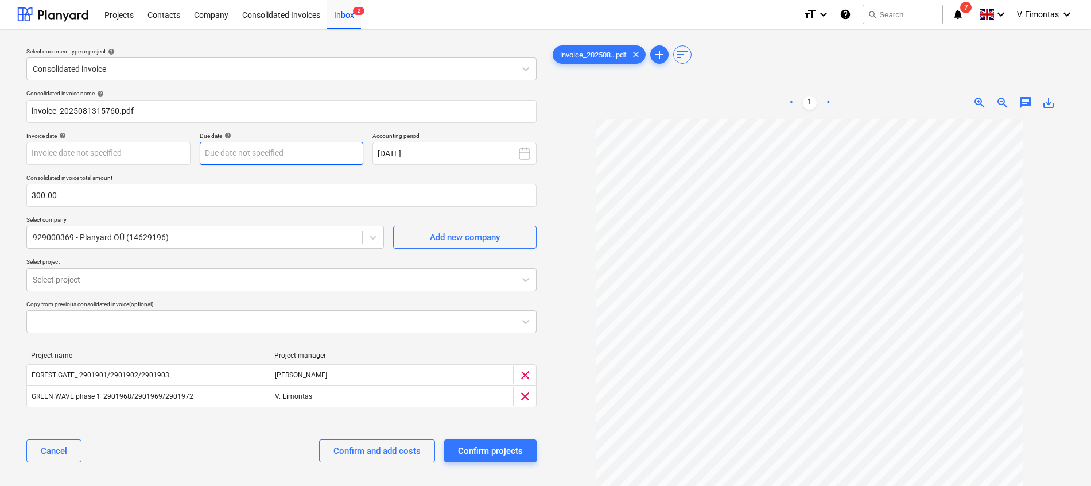
click at [267, 158] on body "Projects Contacts Company Consolidated Invoices Inbox 2 format_size keyboard_ar…" at bounding box center [545, 243] width 1091 height 486
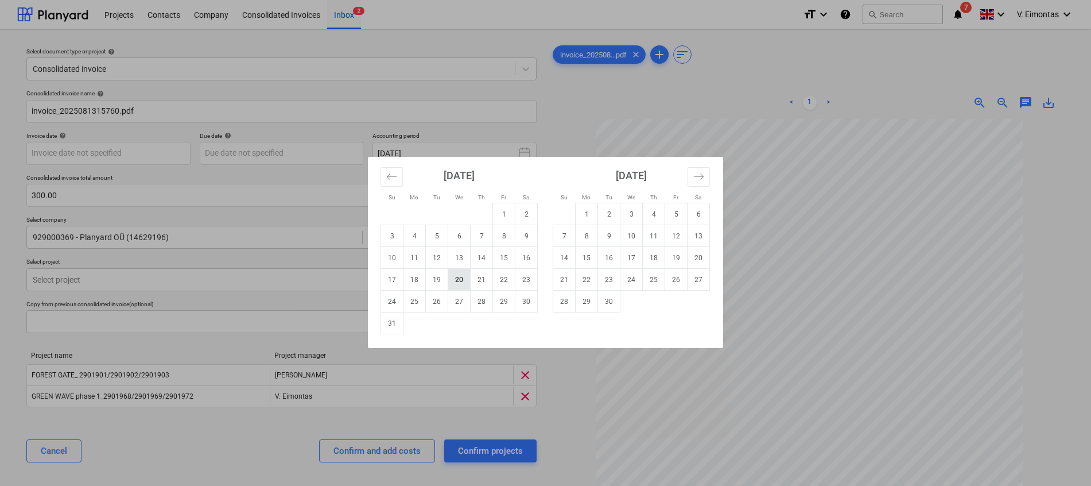
click at [456, 281] on td "20" at bounding box center [459, 280] width 22 height 22
type input "[DATE]"
click at [147, 156] on body "Projects Contacts Company Consolidated Invoices Inbox 2 format_size keyboard_ar…" at bounding box center [545, 243] width 1091 height 486
click at [464, 258] on td "13" at bounding box center [459, 258] width 22 height 22
type input "[DATE]"
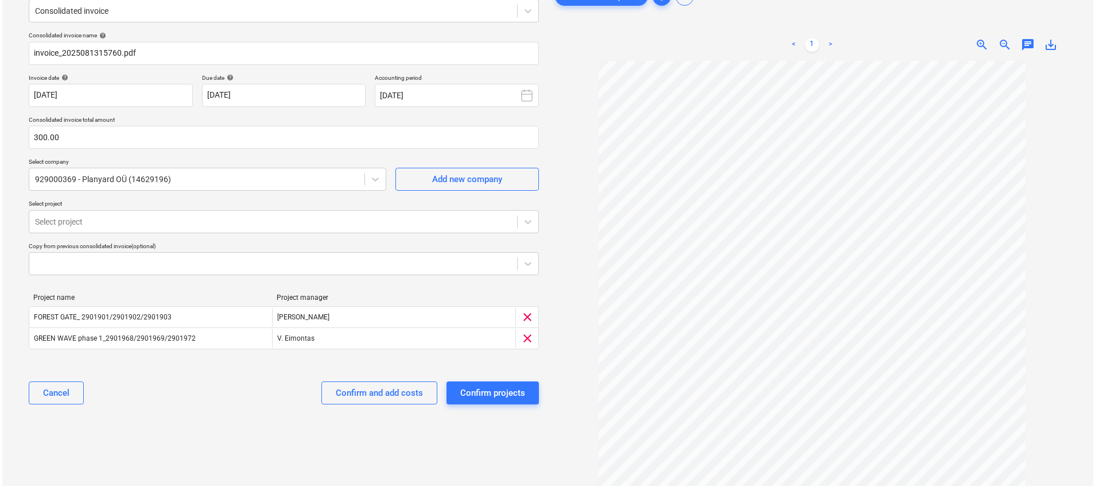
scroll to position [100, 0]
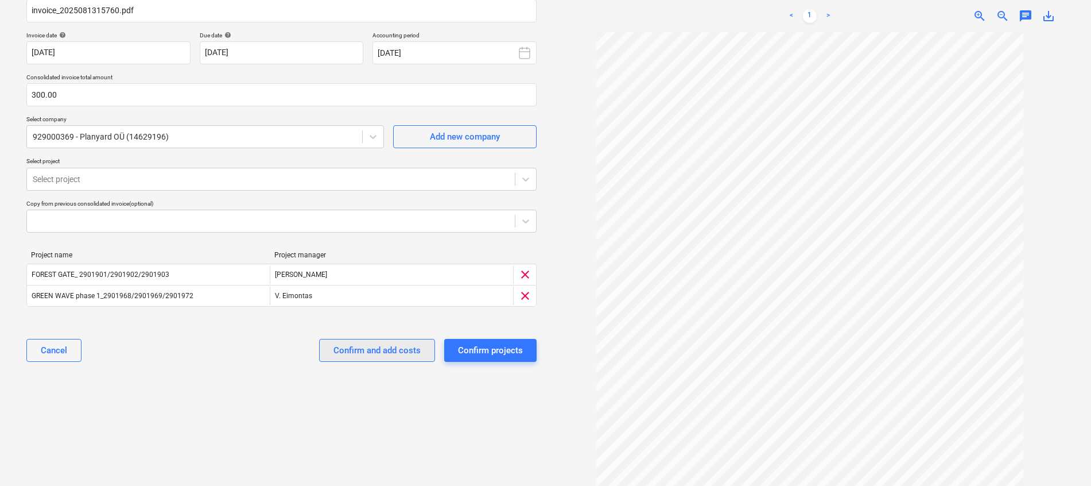
click at [396, 350] on div "Confirm and add costs" at bounding box center [377, 350] width 87 height 15
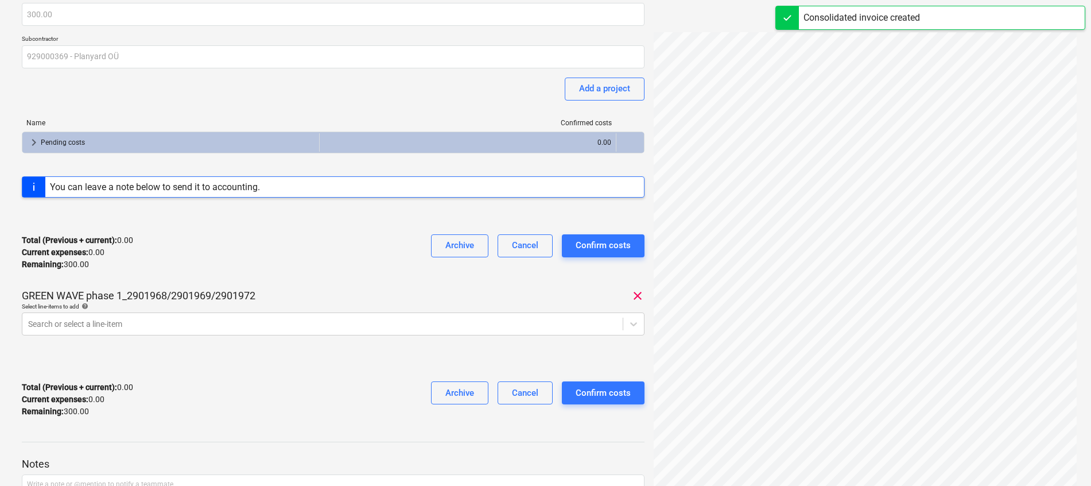
scroll to position [172, 0]
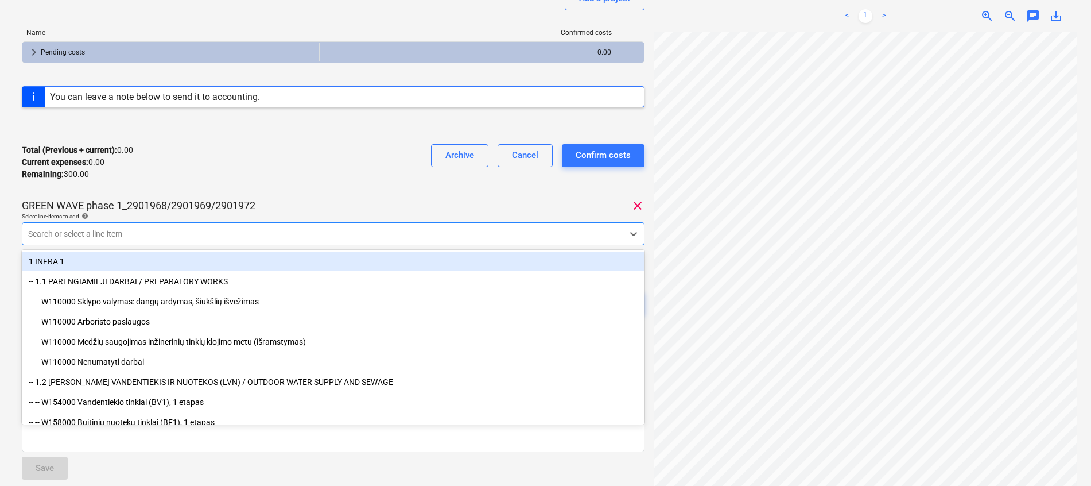
click at [484, 238] on div at bounding box center [322, 233] width 589 height 11
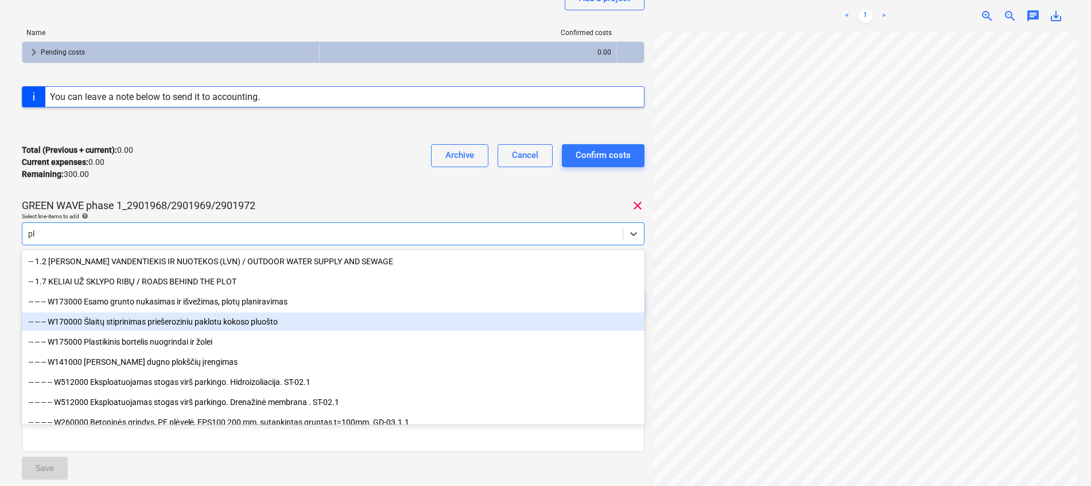
type input "pla"
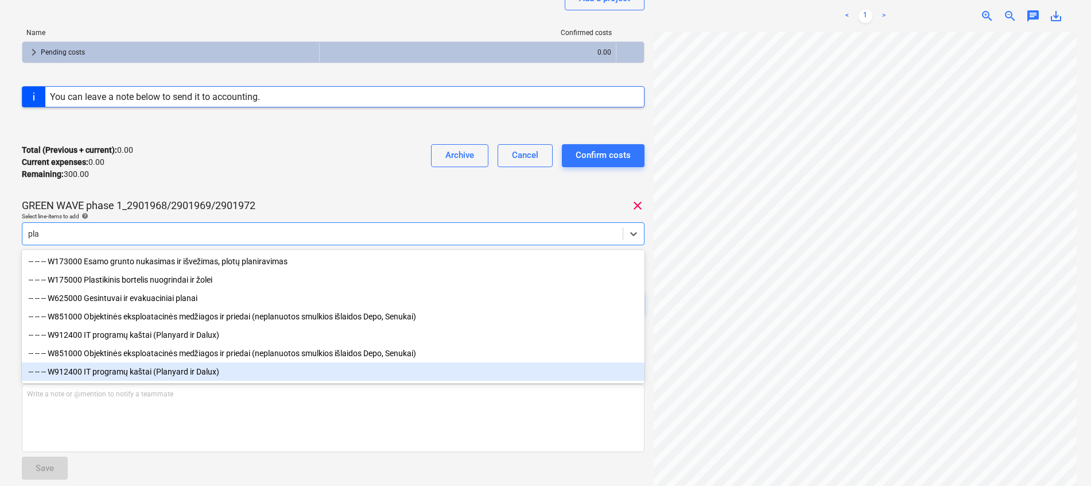
click at [158, 370] on div "-- -- -- W912400 IT programų kaštai (Planyard ir Dalux)" at bounding box center [333, 371] width 623 height 18
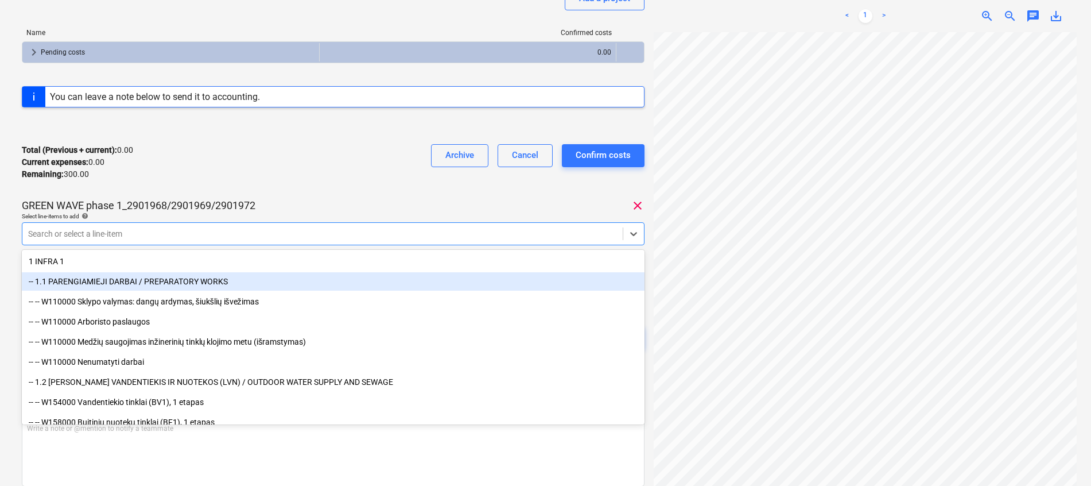
click at [343, 173] on div "Total (Previous + current) : 0.00 Current expenses : 0.00 Remaining : 300.00 Ar…" at bounding box center [333, 162] width 623 height 55
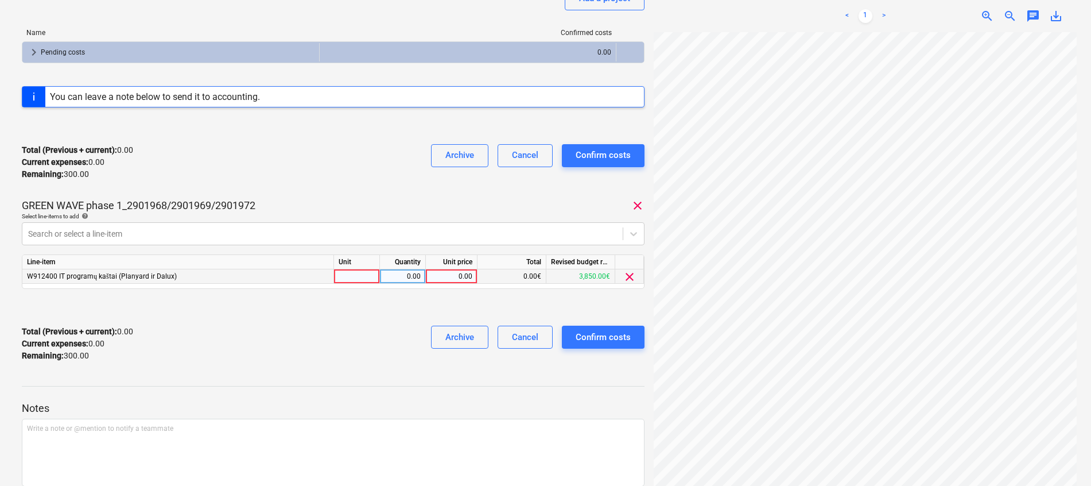
click at [352, 273] on div at bounding box center [357, 276] width 46 height 14
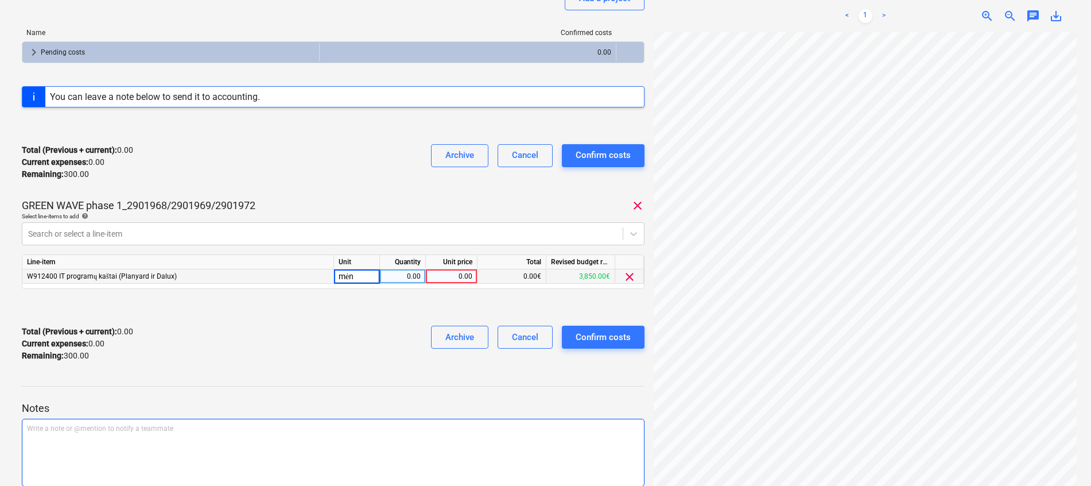
type input "mėn."
type input "1"
type input "150"
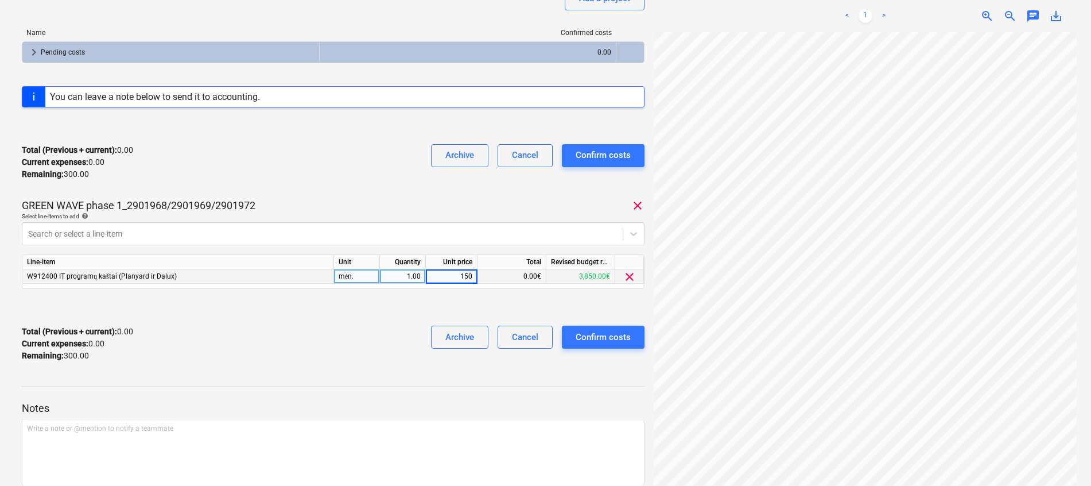
click at [317, 338] on div "Total (Previous + current) : 0.00 Current expenses : 0.00 Remaining : 300.00 Ar…" at bounding box center [333, 343] width 623 height 55
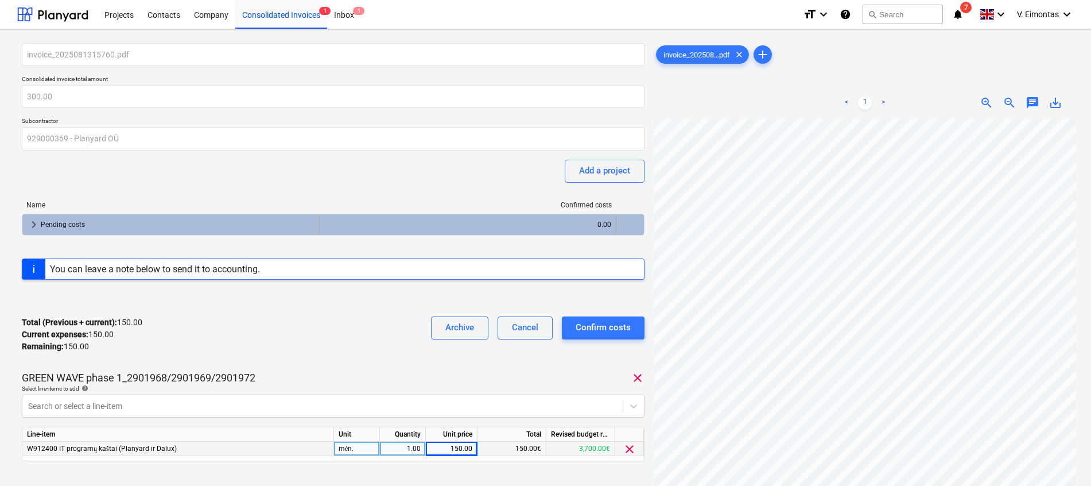
click at [29, 225] on span "keyboard_arrow_right" at bounding box center [34, 225] width 14 height 14
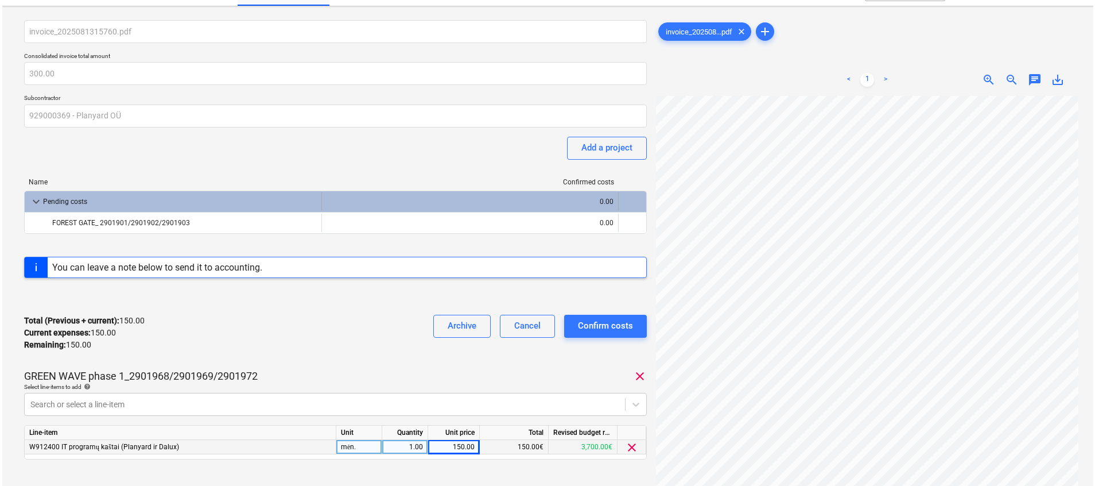
scroll to position [86, 0]
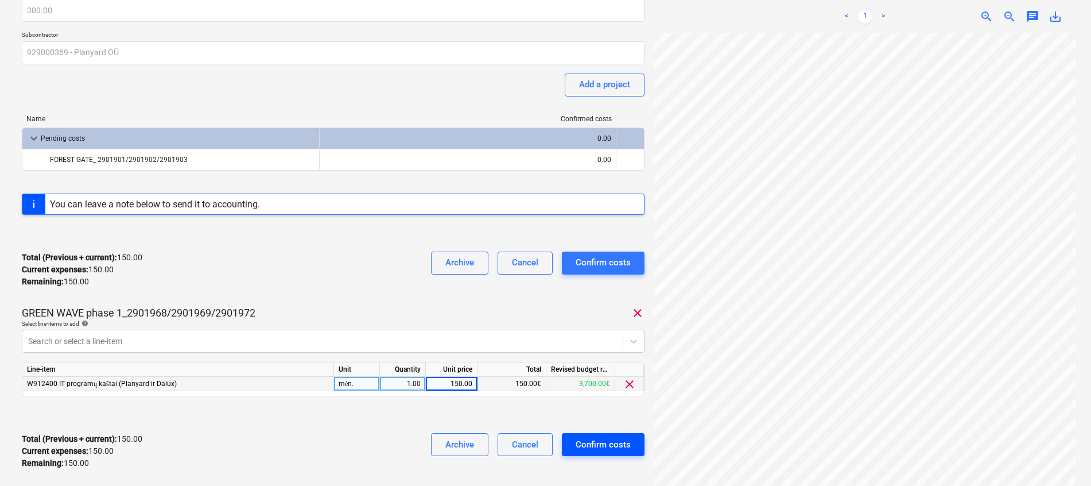
click at [611, 450] on div "Confirm costs" at bounding box center [603, 444] width 55 height 15
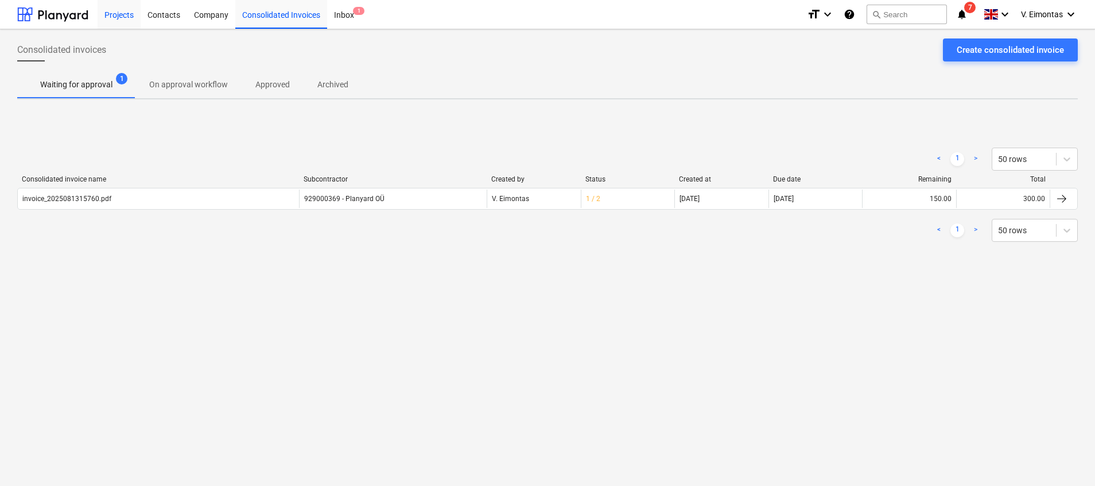
click at [134, 18] on div "Projects" at bounding box center [119, 13] width 43 height 29
